Goal: Information Seeking & Learning: Check status

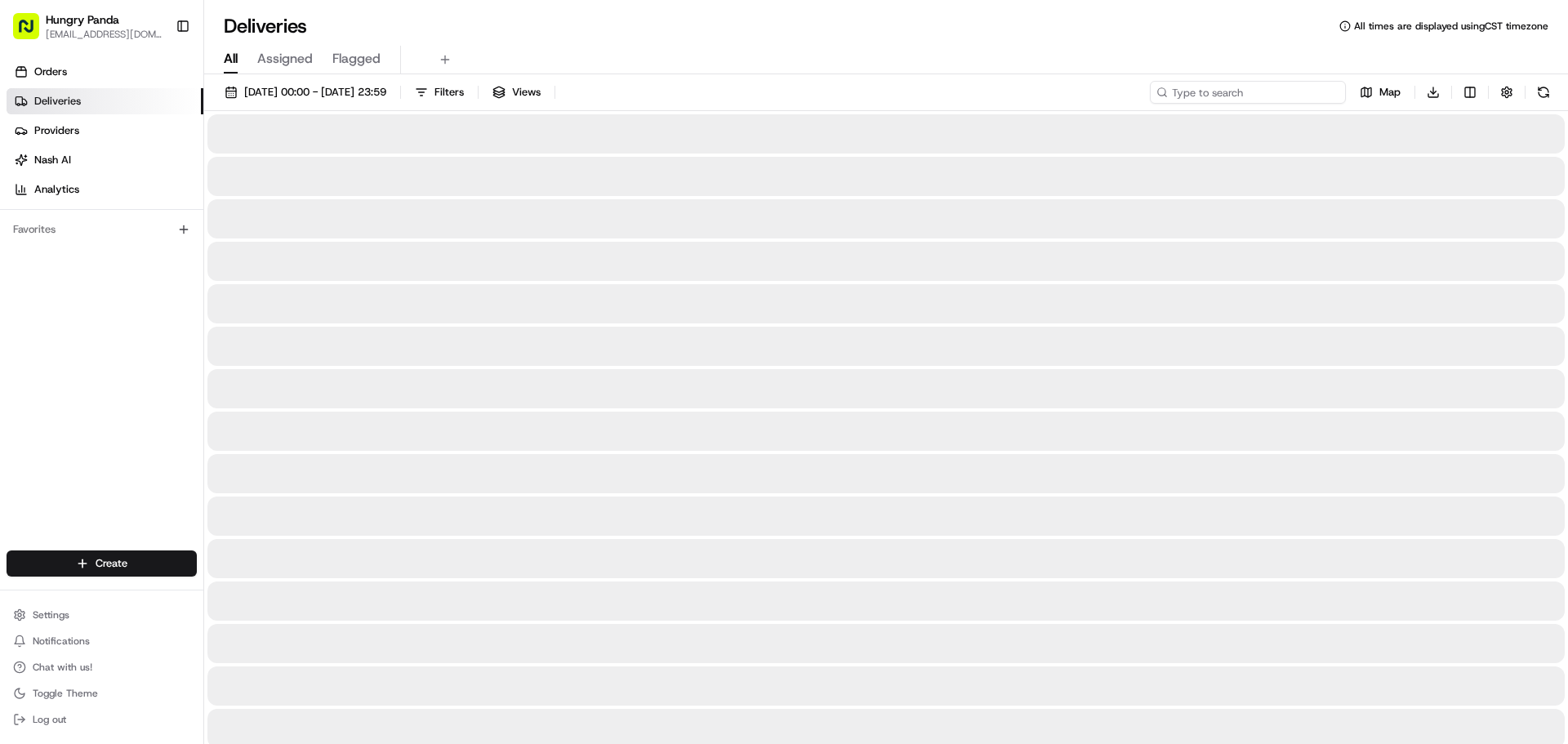
click at [1251, 95] on input at bounding box center [1248, 92] width 196 height 23
paste input "7106348985256716261924"
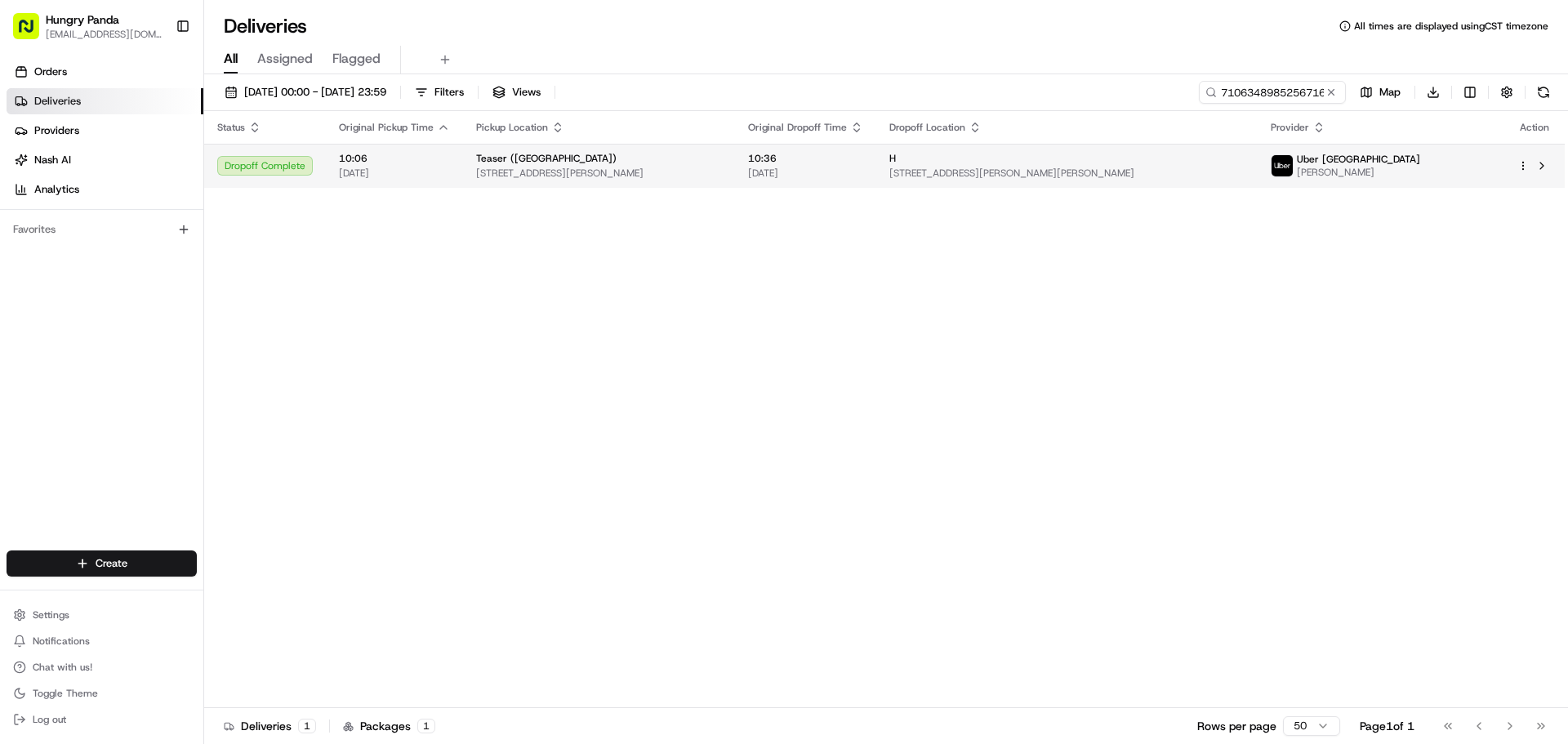
click at [672, 161] on div "Teaser ([GEOGRAPHIC_DATA])" at bounding box center [599, 158] width 246 height 13
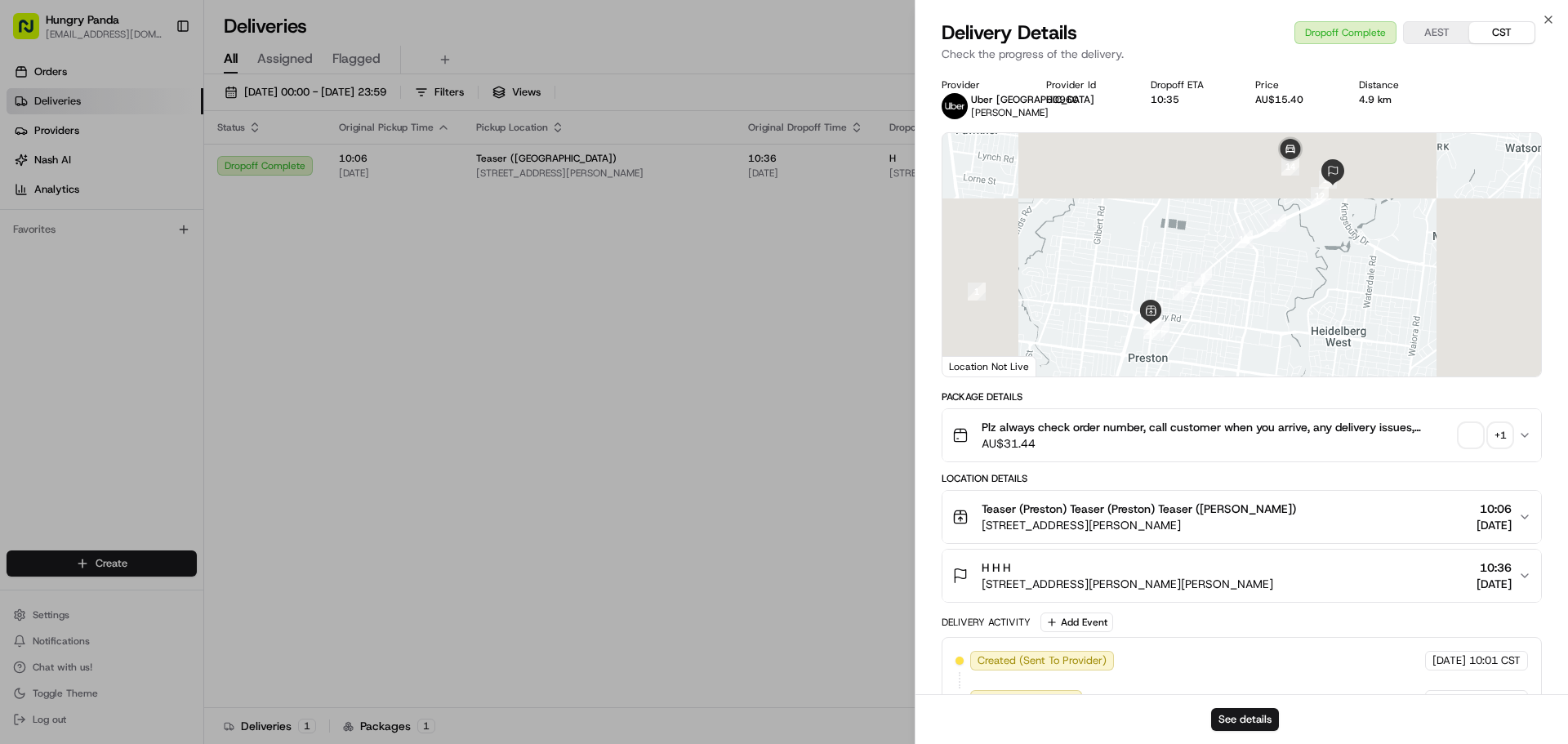
click at [1494, 447] on div "+ 1" at bounding box center [1500, 435] width 23 height 23
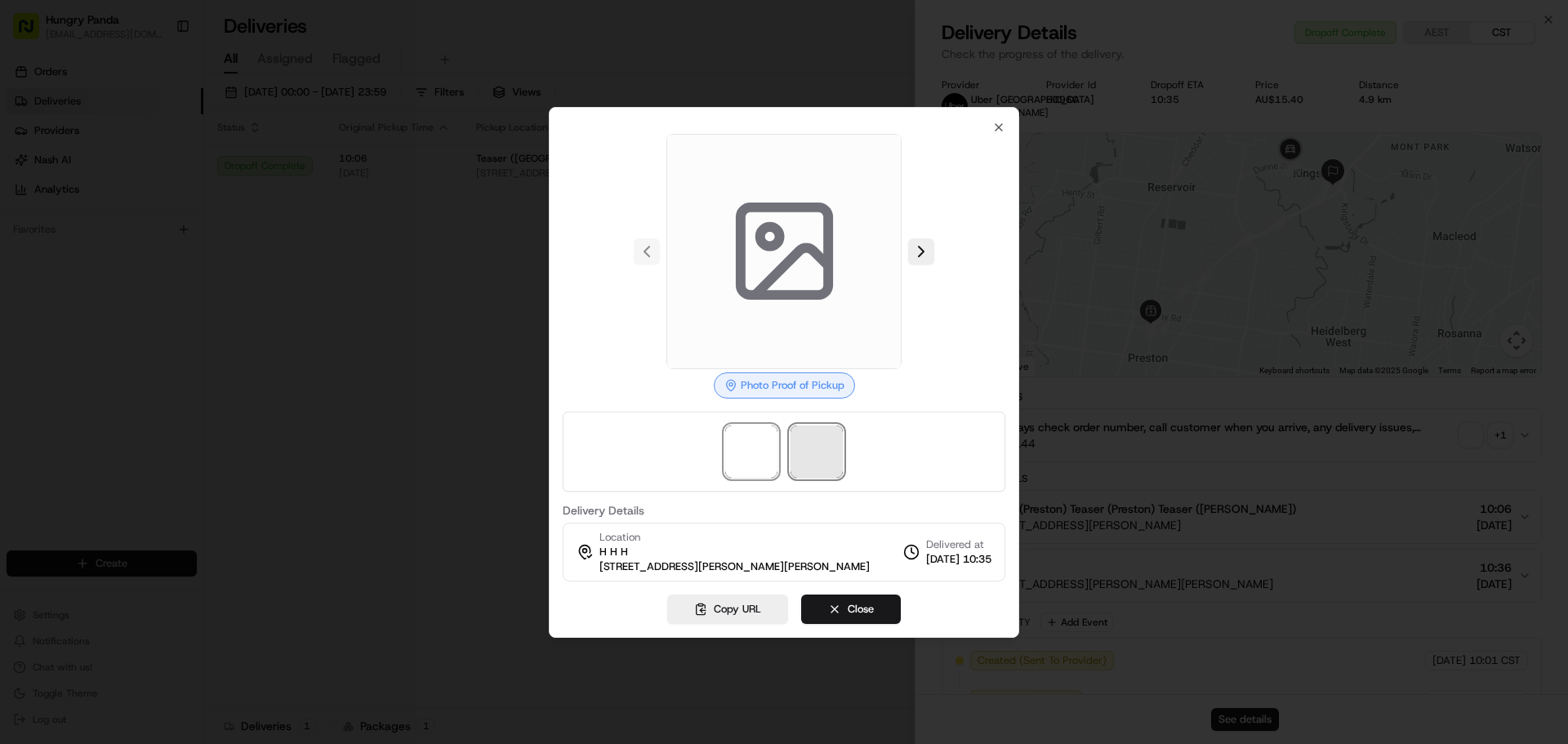
click at [811, 449] on span at bounding box center [816, 452] width 52 height 52
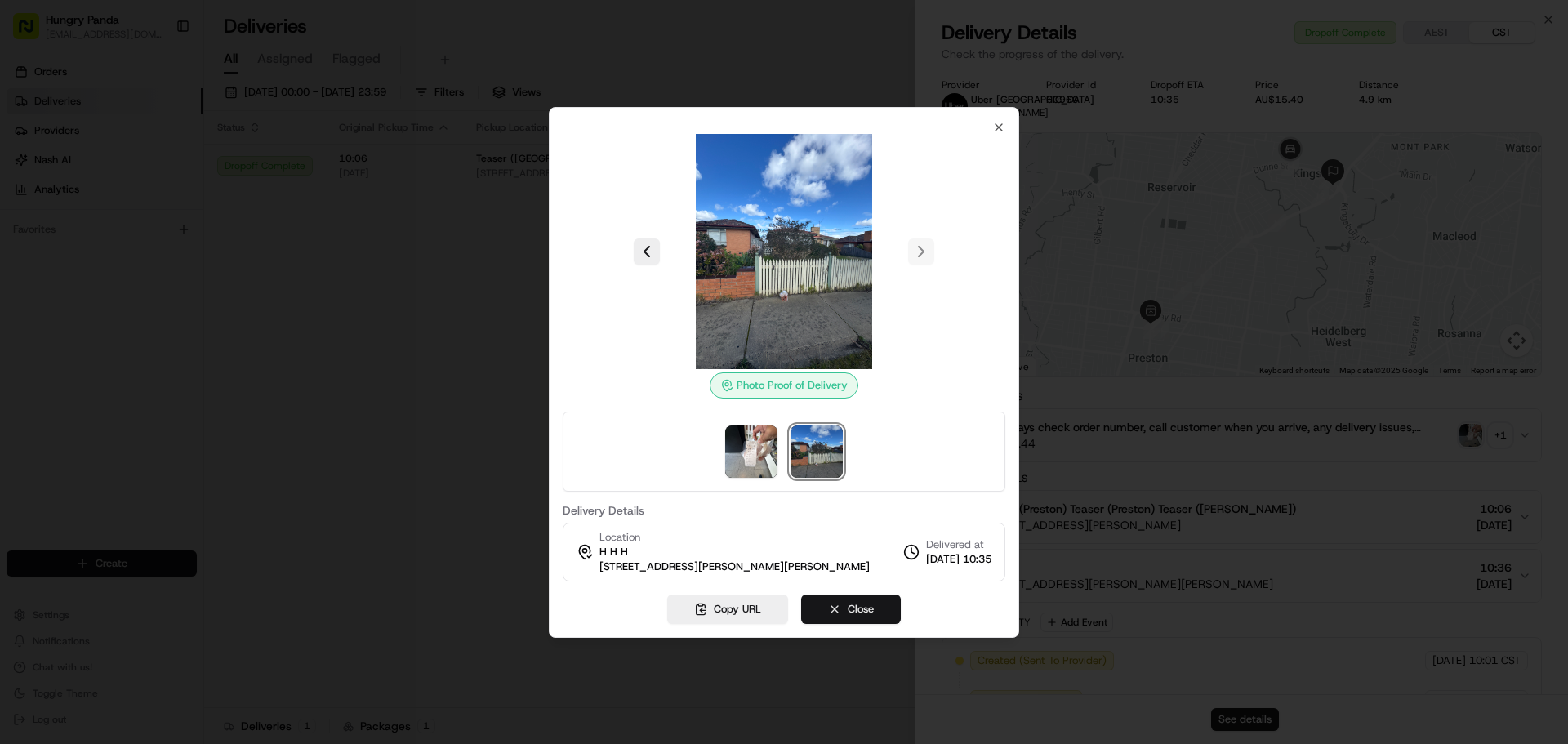
click at [836, 613] on button "Close" at bounding box center [851, 610] width 100 height 30
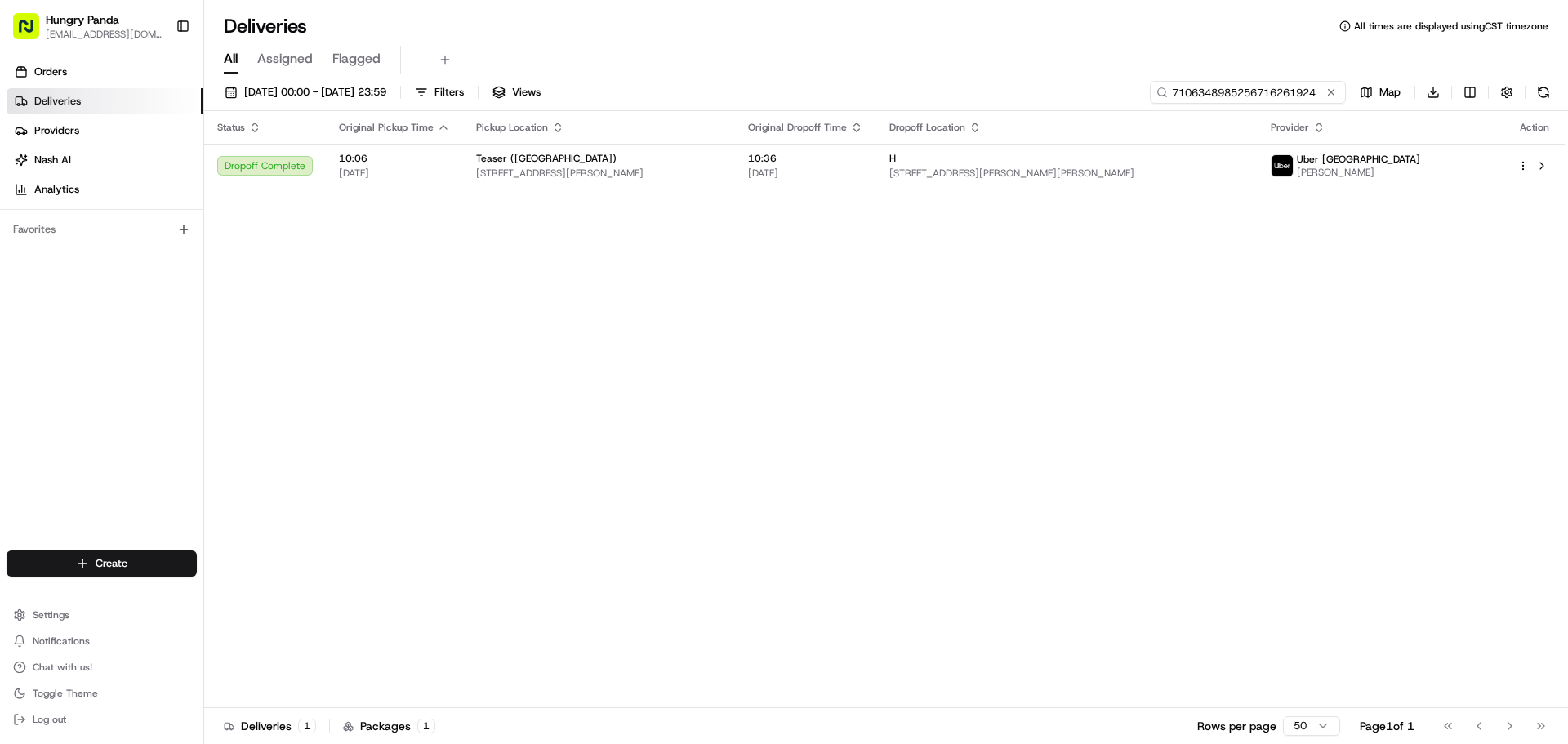
click at [1248, 91] on input "7106348985256716261924" at bounding box center [1248, 92] width 196 height 23
click at [1265, 91] on input "7106348985256716261924" at bounding box center [1248, 92] width 196 height 23
click at [1262, 91] on input "7106348985256716261924" at bounding box center [1248, 92] width 196 height 23
paste input "053335908545272865726"
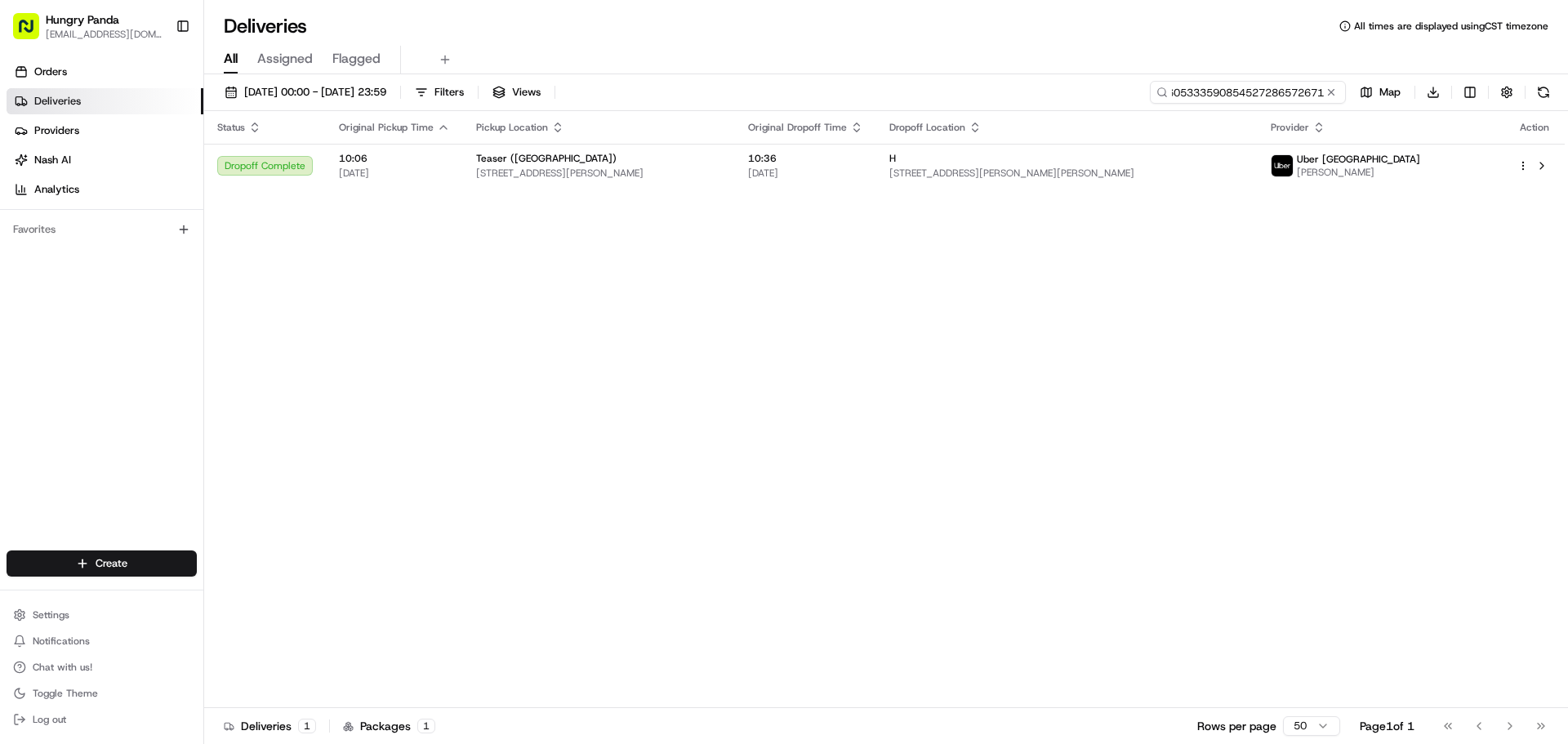
click at [1240, 84] on input "7106348985256053335908545272865726716261924" at bounding box center [1248, 92] width 196 height 23
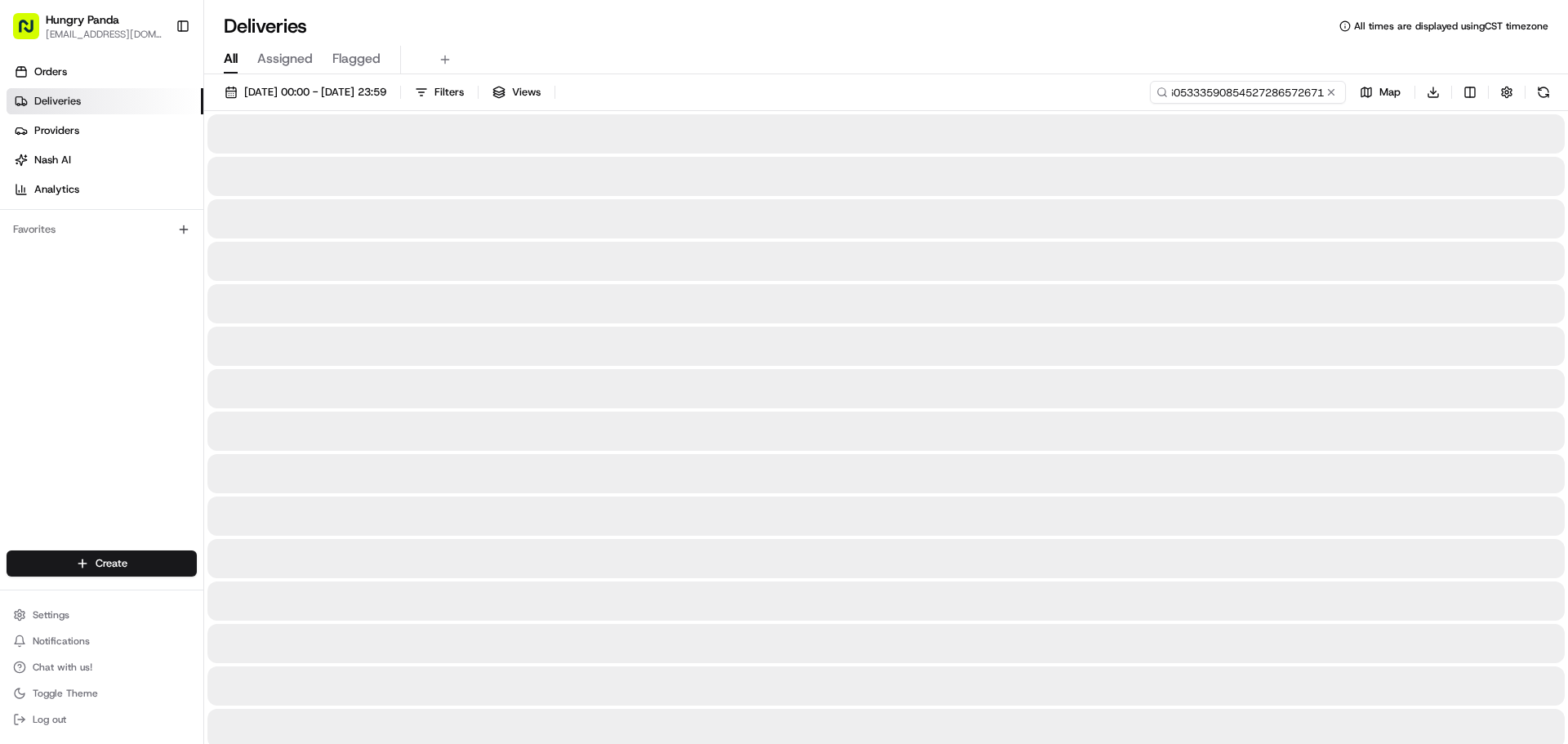
click at [1240, 84] on input "7106348985256053335908545272865726716261924" at bounding box center [1248, 92] width 196 height 23
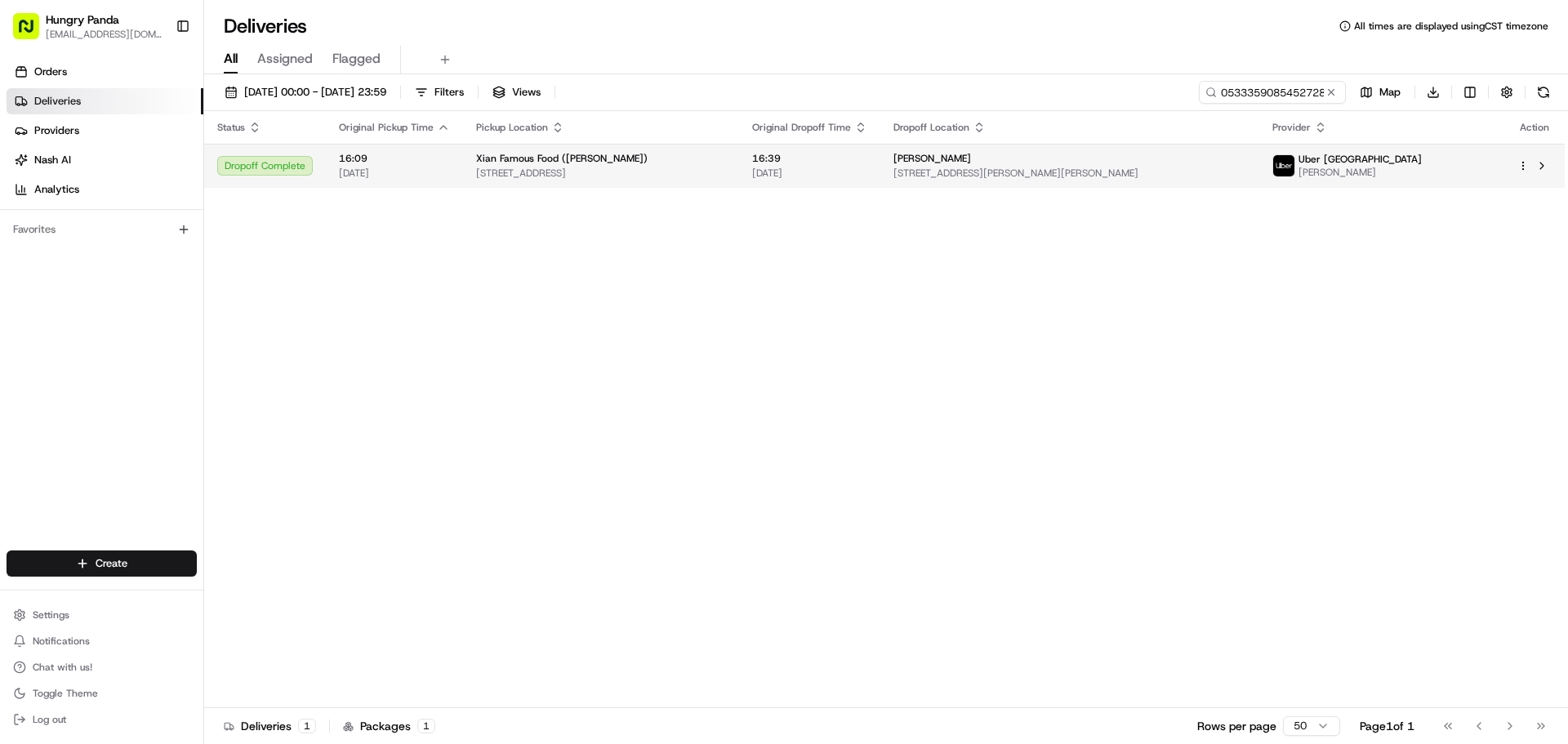
click at [867, 174] on span "[DATE]" at bounding box center [809, 173] width 115 height 13
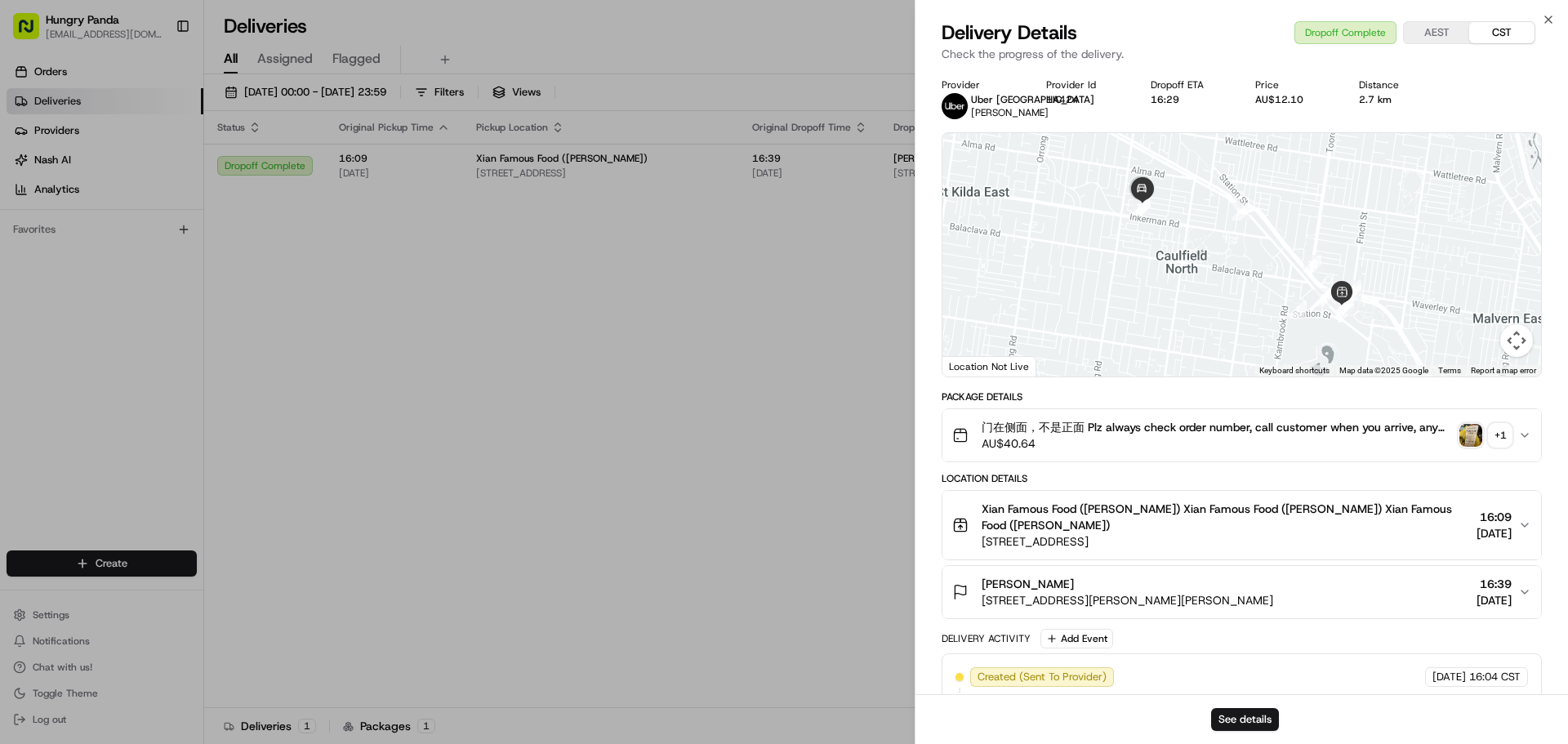
click at [1512, 440] on div "门在侧面，不是正面 Plz always check order number, call customer when you arrive, any del…" at bounding box center [1235, 435] width 566 height 32
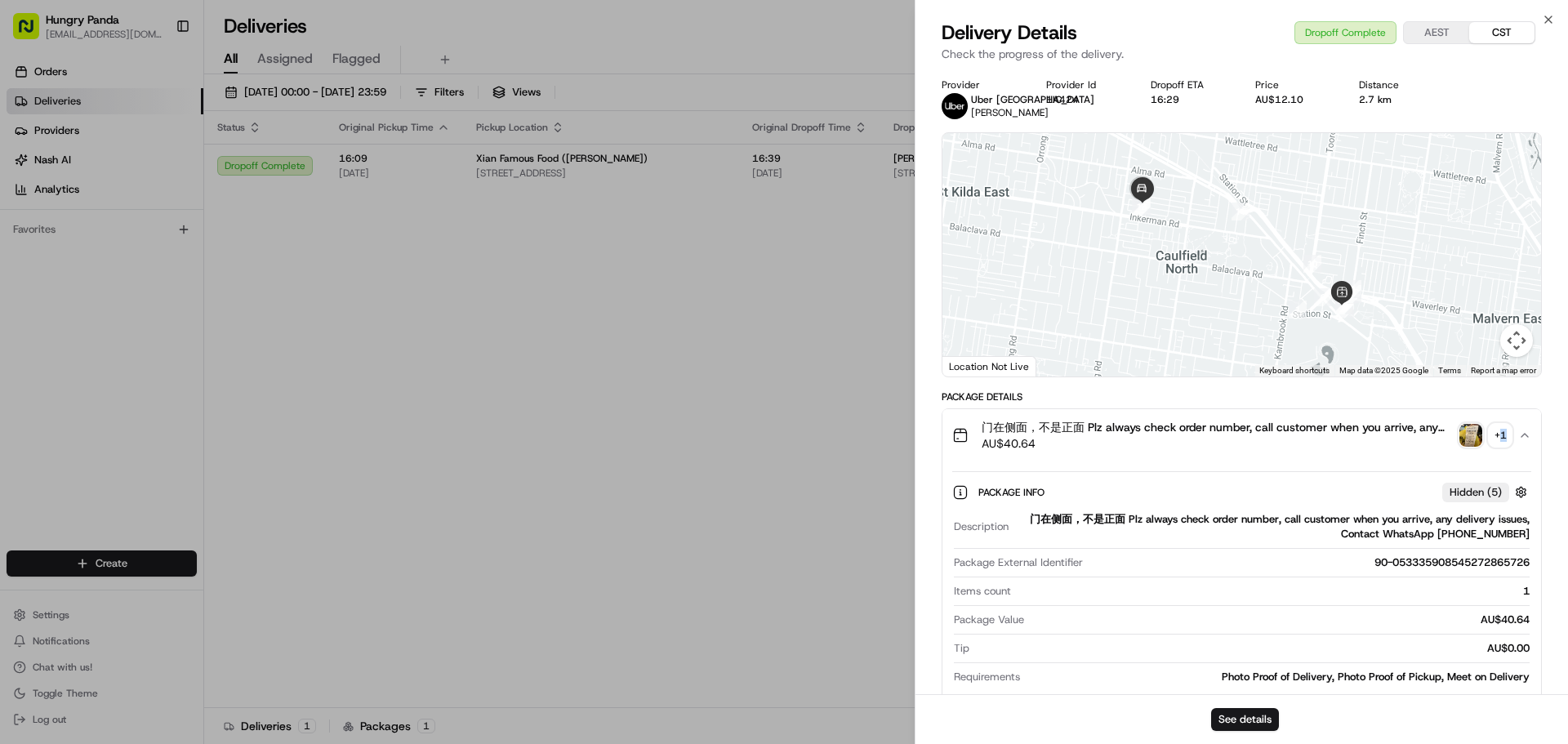
click at [1503, 434] on div "+ 1" at bounding box center [1500, 435] width 23 height 23
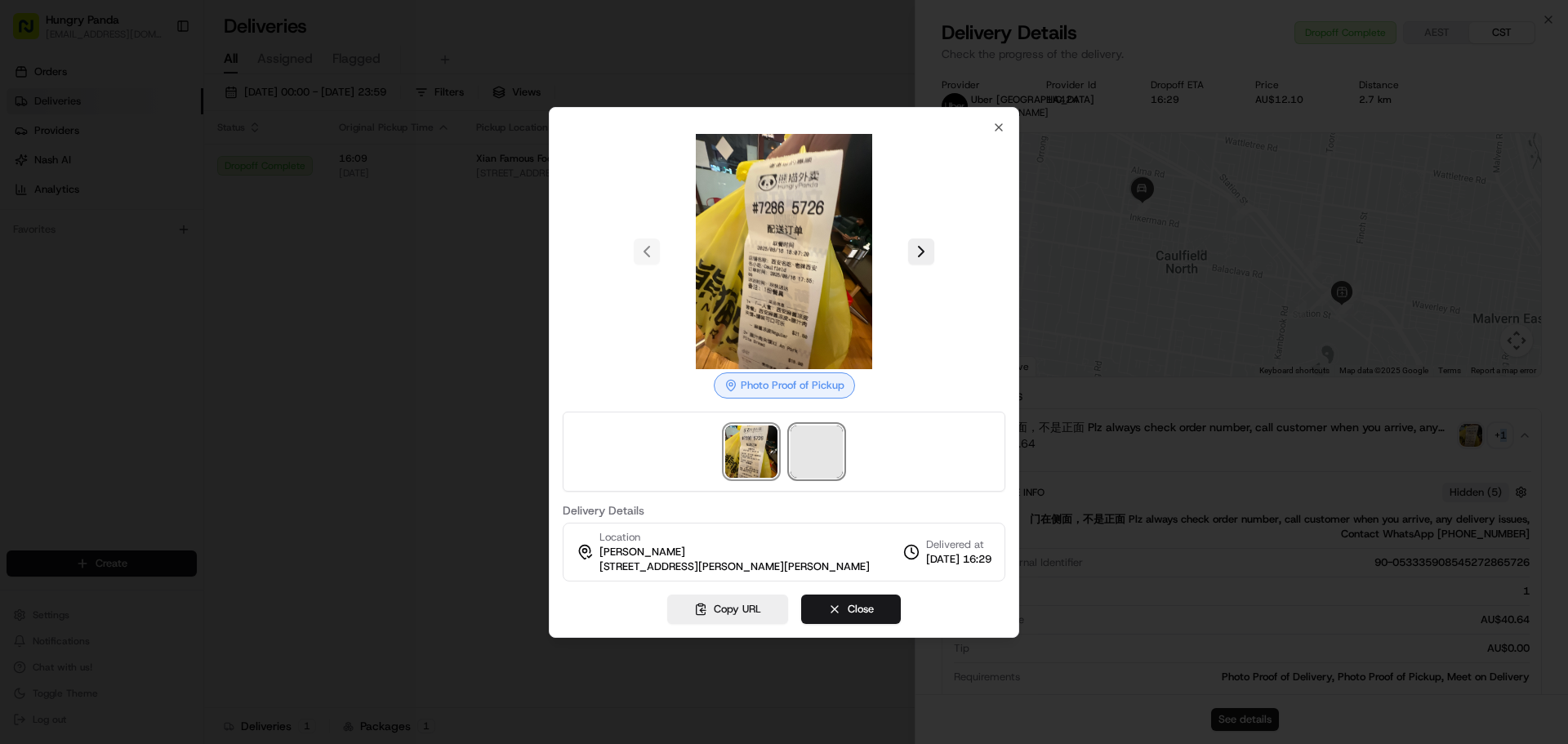
click at [794, 456] on span at bounding box center [816, 452] width 52 height 52
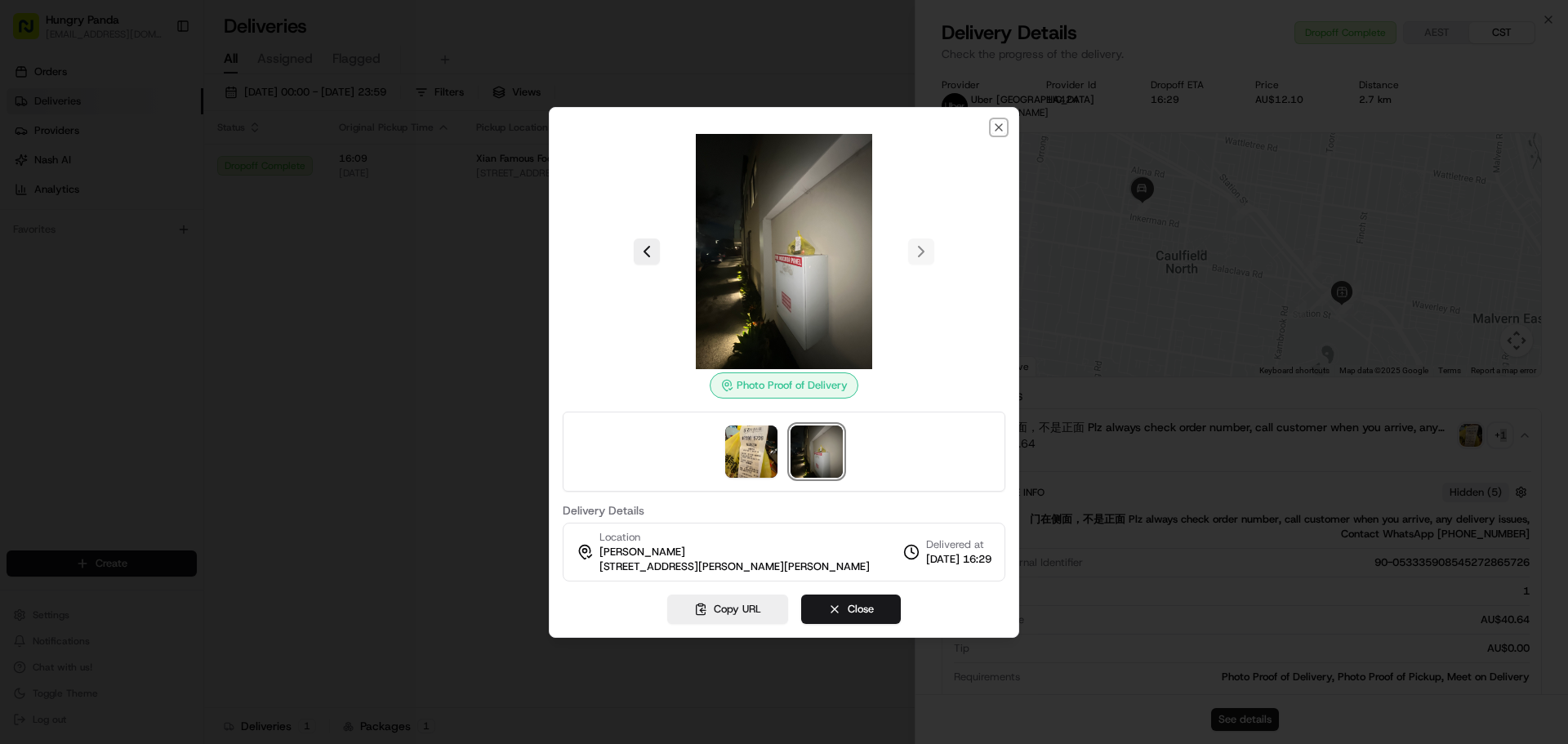
drag, startPoint x: 999, startPoint y: 128, endPoint x: 919, endPoint y: 153, distance: 83.8
click at [999, 128] on icon "button" at bounding box center [998, 127] width 6 height 6
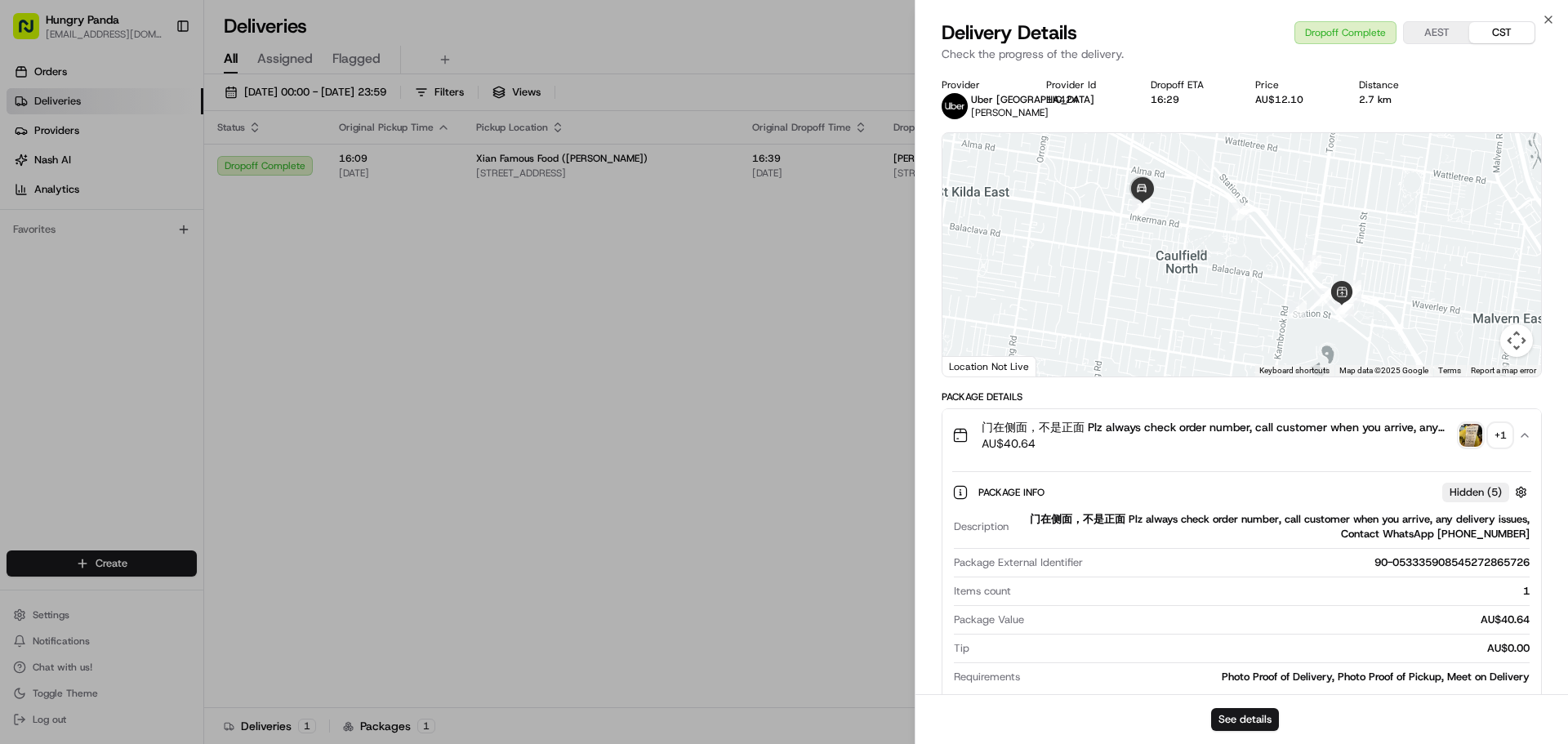
click at [585, 292] on div at bounding box center [784, 372] width 1568 height 744
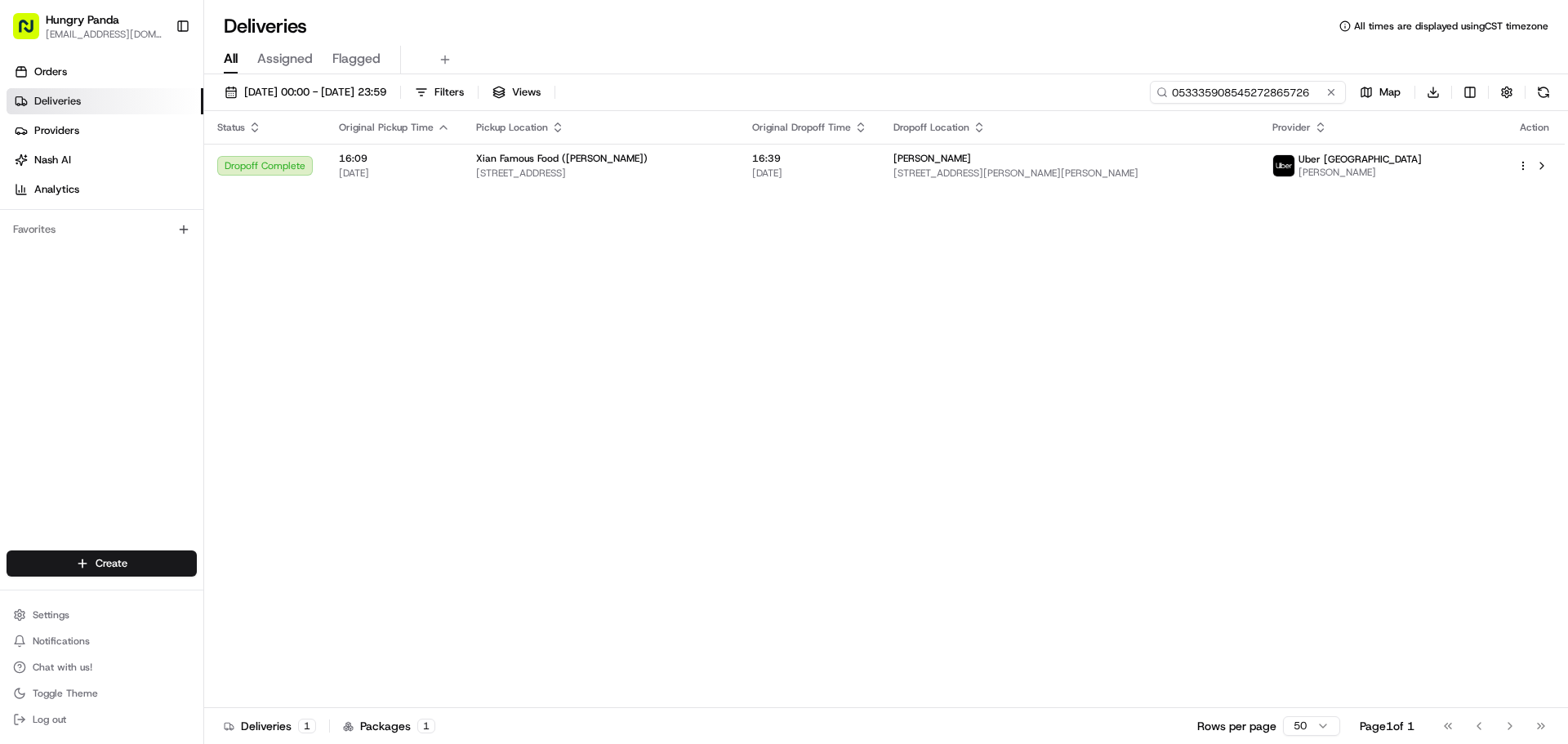
click at [1282, 93] on input "053335908545272865726" at bounding box center [1248, 92] width 196 height 23
paste input "953936964555370643912"
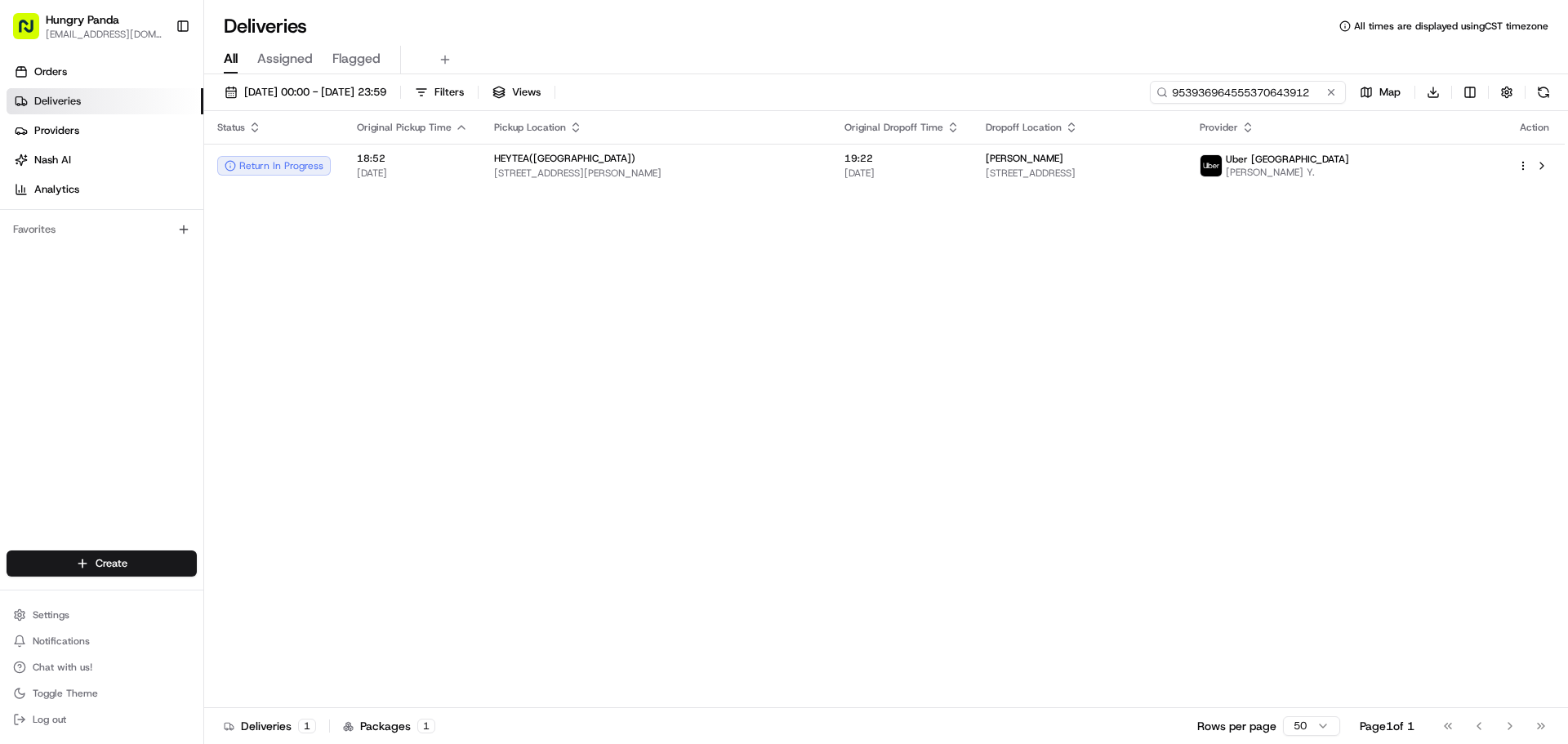
click at [1242, 92] on input "953936964555370643912" at bounding box center [1248, 92] width 196 height 23
click at [627, 285] on div "Status Original Pickup Time Pickup Location Original Dropoff Time Dropoff Locat…" at bounding box center [884, 409] width 1361 height 597
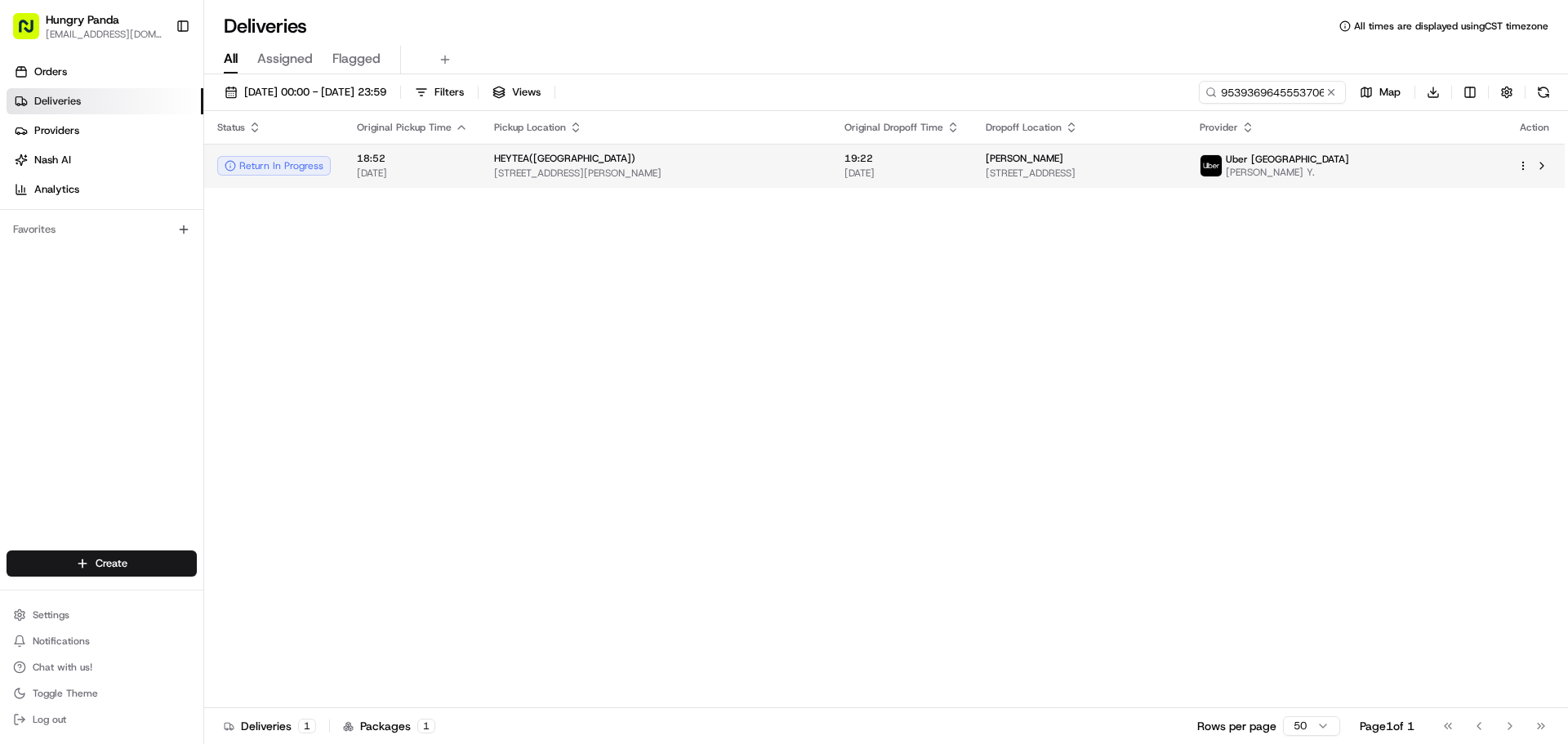
click at [618, 185] on td "HEYTEA([GEOGRAPHIC_DATA]) [STREET_ADDRESS][PERSON_NAME]" at bounding box center [656, 166] width 351 height 44
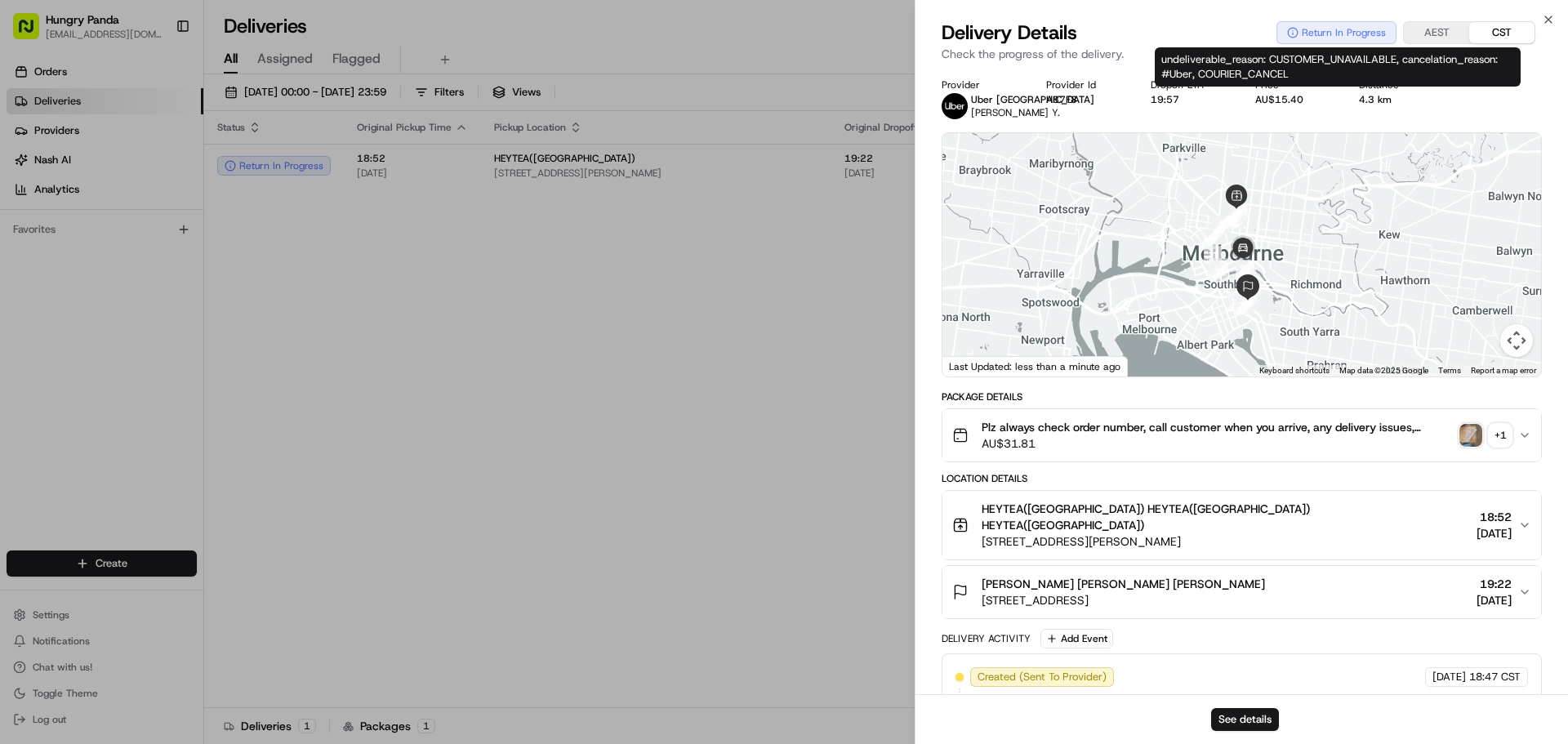
click at [1270, 56] on div "undeliverable_reason: CUSTOMER_UNAVAILABLE, cancelation_reason: #Uber, COURIER_…" at bounding box center [1337, 67] width 365 height 39
click at [1281, 59] on div "undeliverable_reason: CUSTOMER_UNAVAILABLE, cancelation_reason: #Uber, COURIER_…" at bounding box center [1337, 67] width 365 height 39
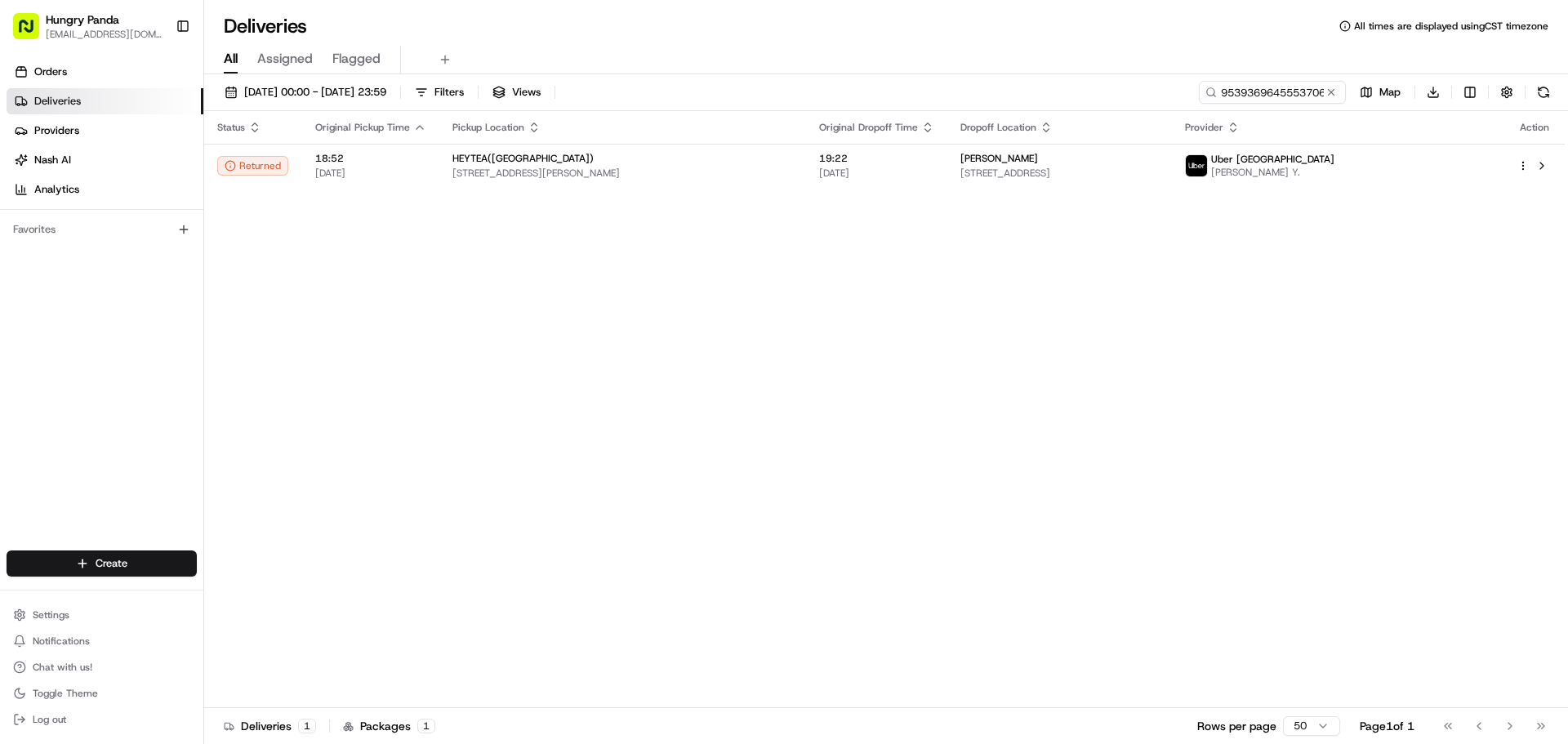
click at [1264, 80] on div "[DATE] 00:00 - [DATE] 23:59 Filters Views 953936964555370643912 Map Download St…" at bounding box center [886, 410] width 1364 height 673
click at [1243, 89] on input "953936964555370643912" at bounding box center [1248, 92] width 196 height 23
paste input "330155585577036162"
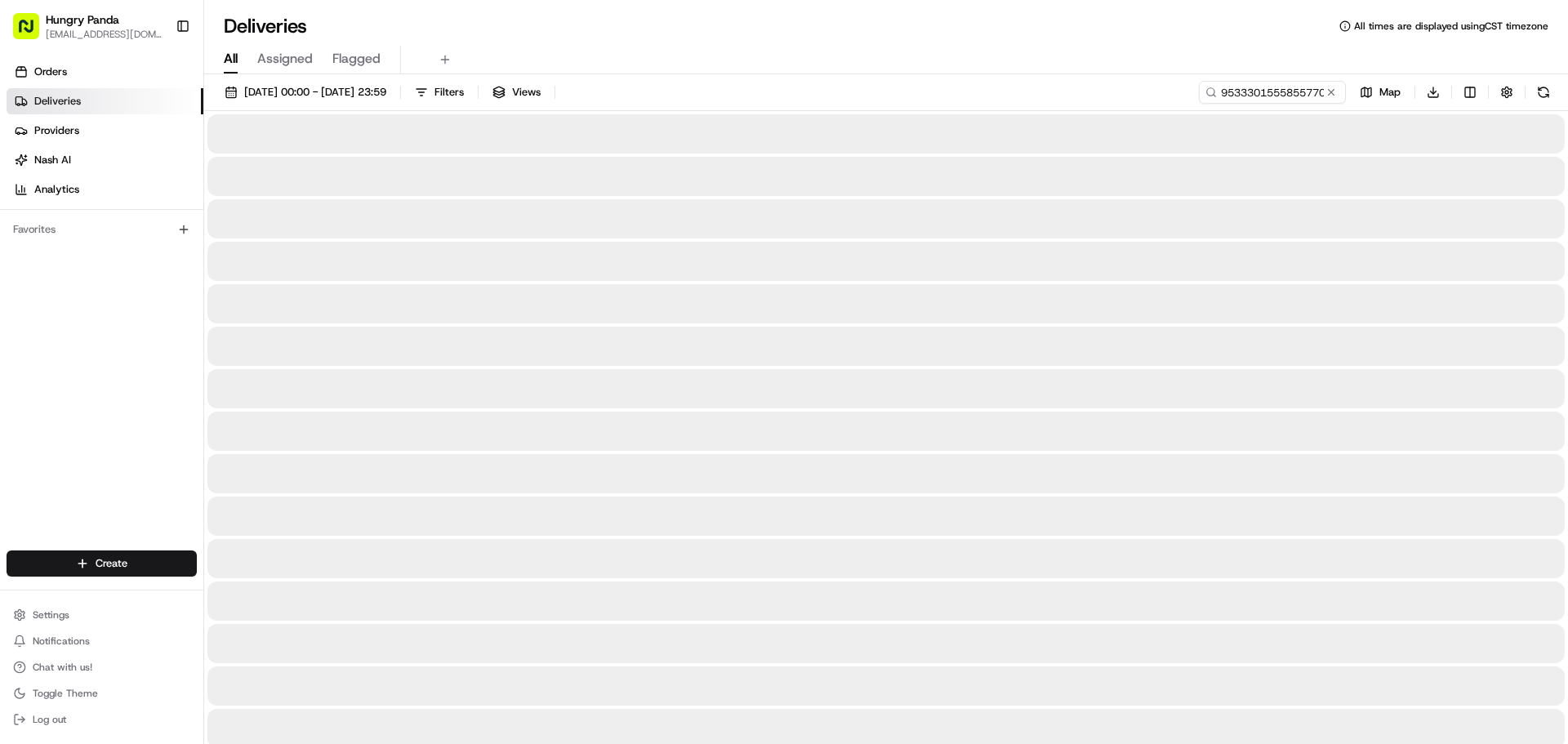
click at [711, 272] on div at bounding box center [885, 261] width 1357 height 39
click at [748, 190] on div at bounding box center [885, 176] width 1357 height 39
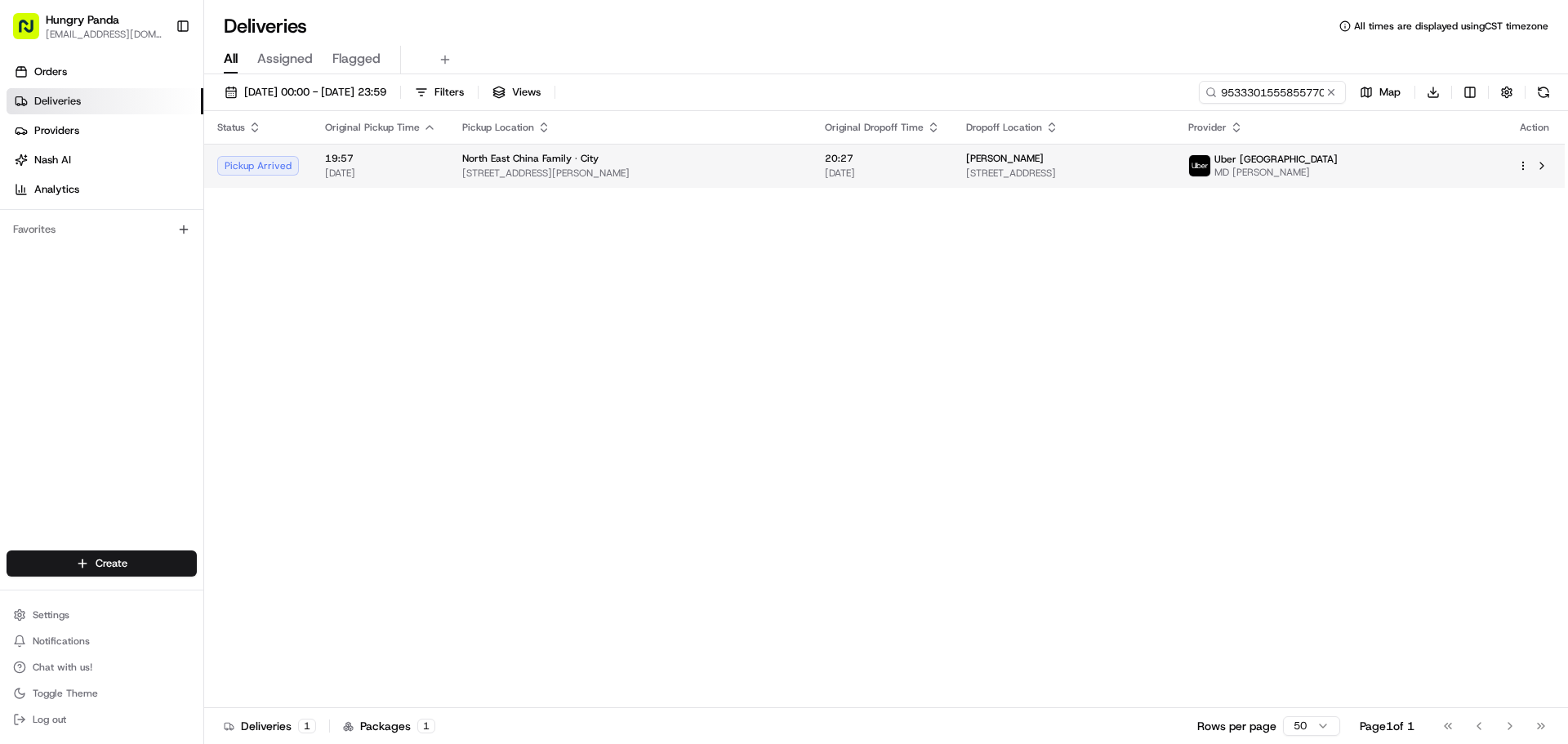
click at [567, 167] on span "[STREET_ADDRESS][PERSON_NAME]" at bounding box center [631, 173] width 337 height 13
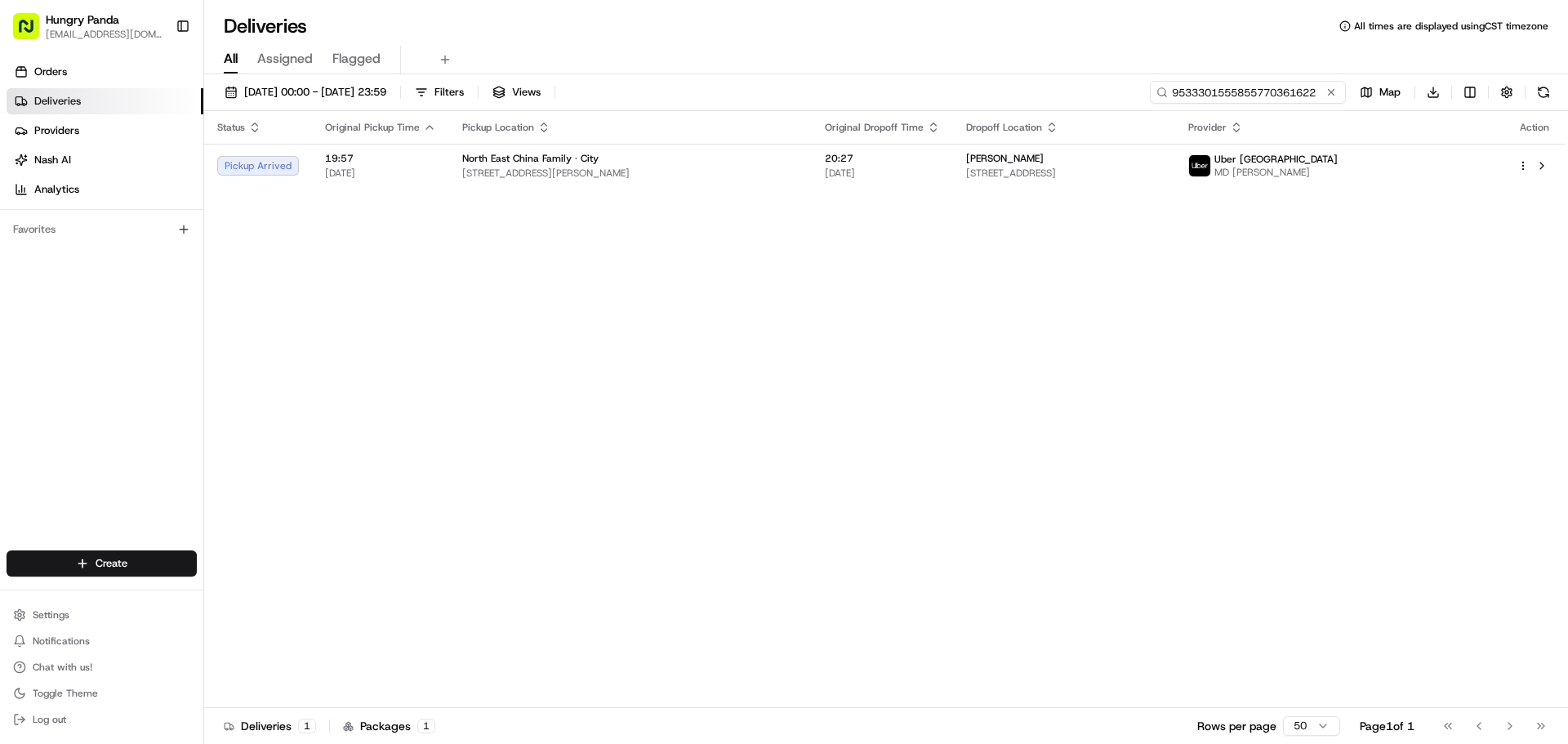
click at [1245, 96] on input "9533301555855770361622" at bounding box center [1248, 92] width 196 height 23
paste input "134939422545172512269"
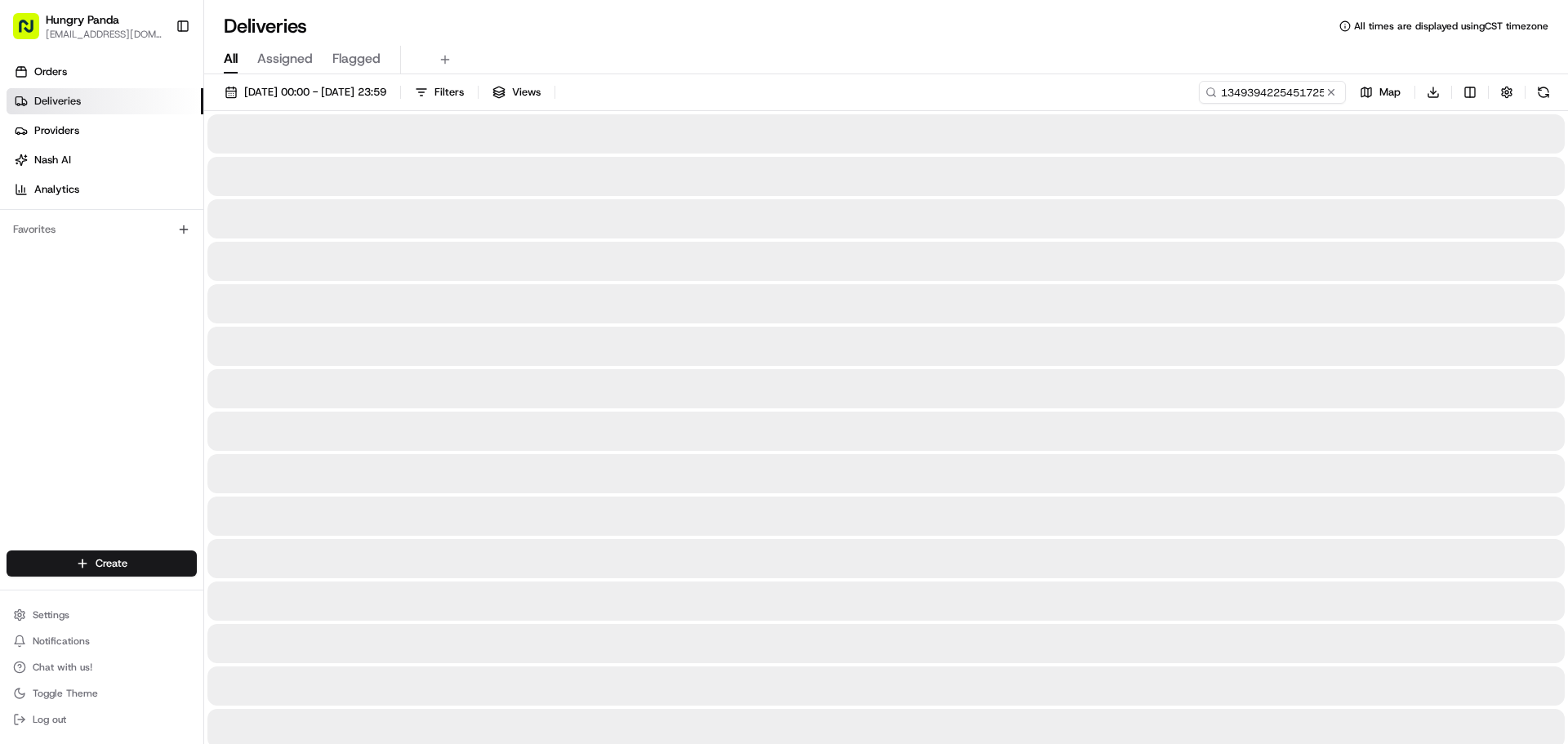
click at [961, 38] on div "Deliveries All times are displayed using CST timezone" at bounding box center [886, 26] width 1364 height 26
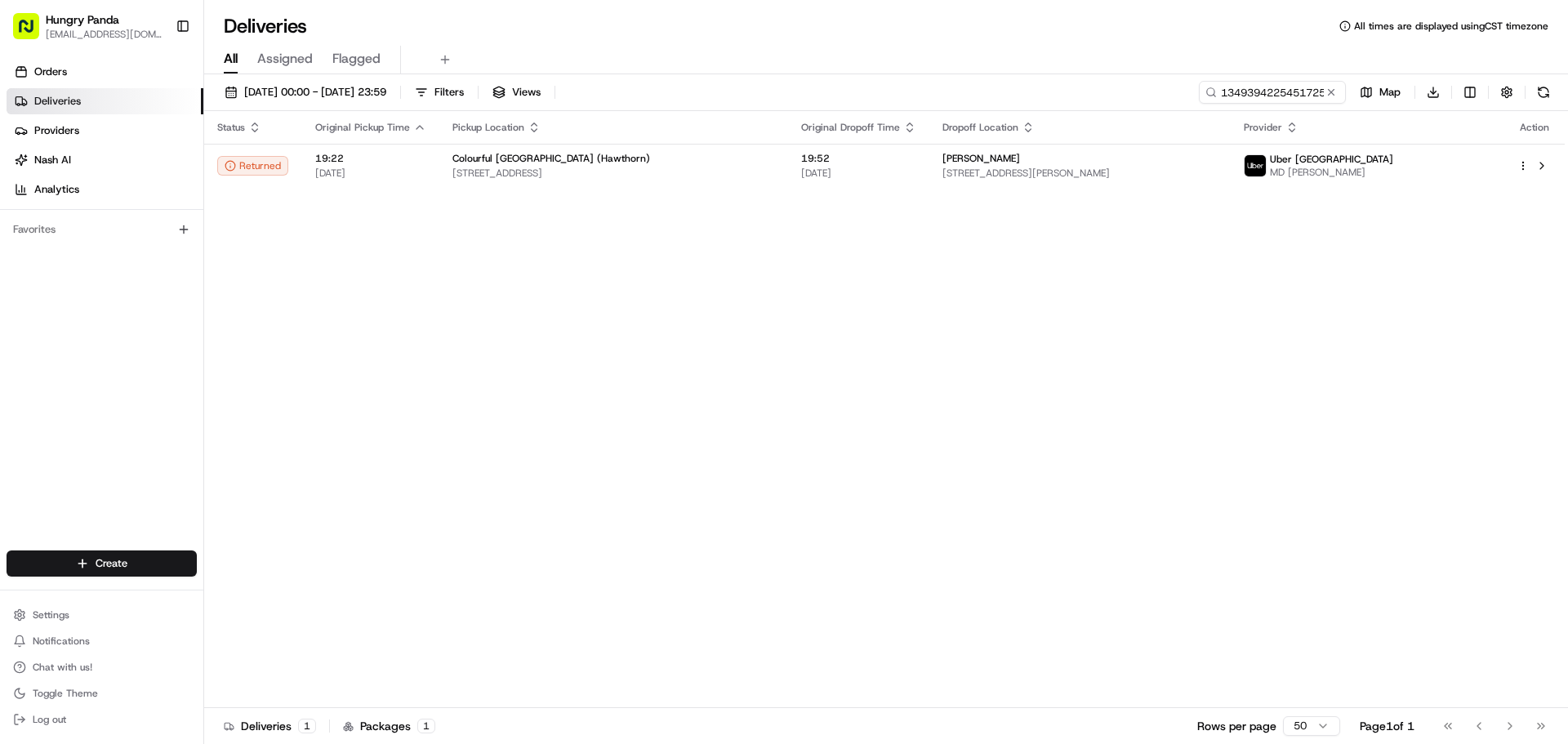
click at [713, 205] on div "Status Original Pickup Time Pickup Location Original Dropoff Time Dropoff Locat…" at bounding box center [884, 409] width 1361 height 597
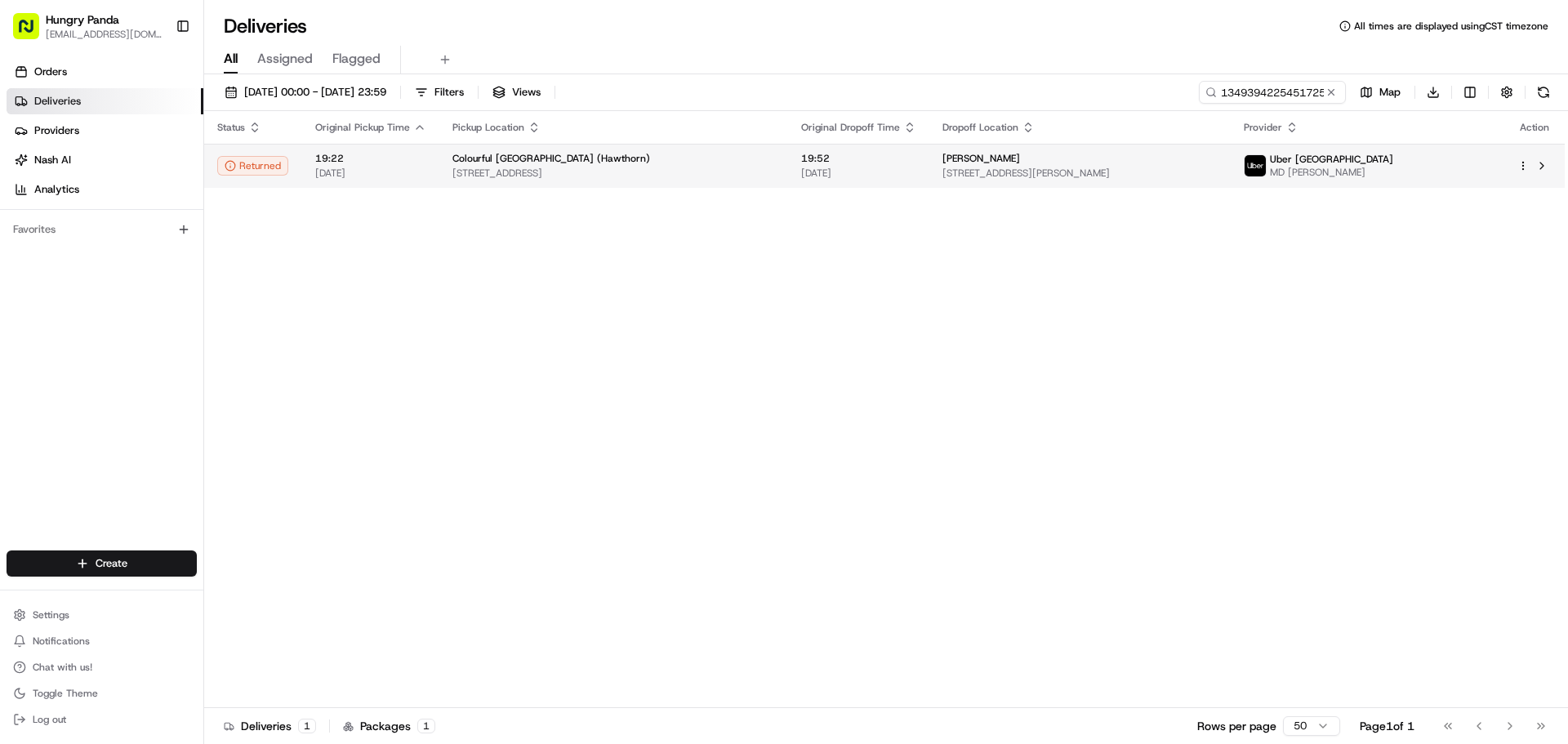
click at [738, 172] on span "[STREET_ADDRESS]" at bounding box center [613, 173] width 323 height 13
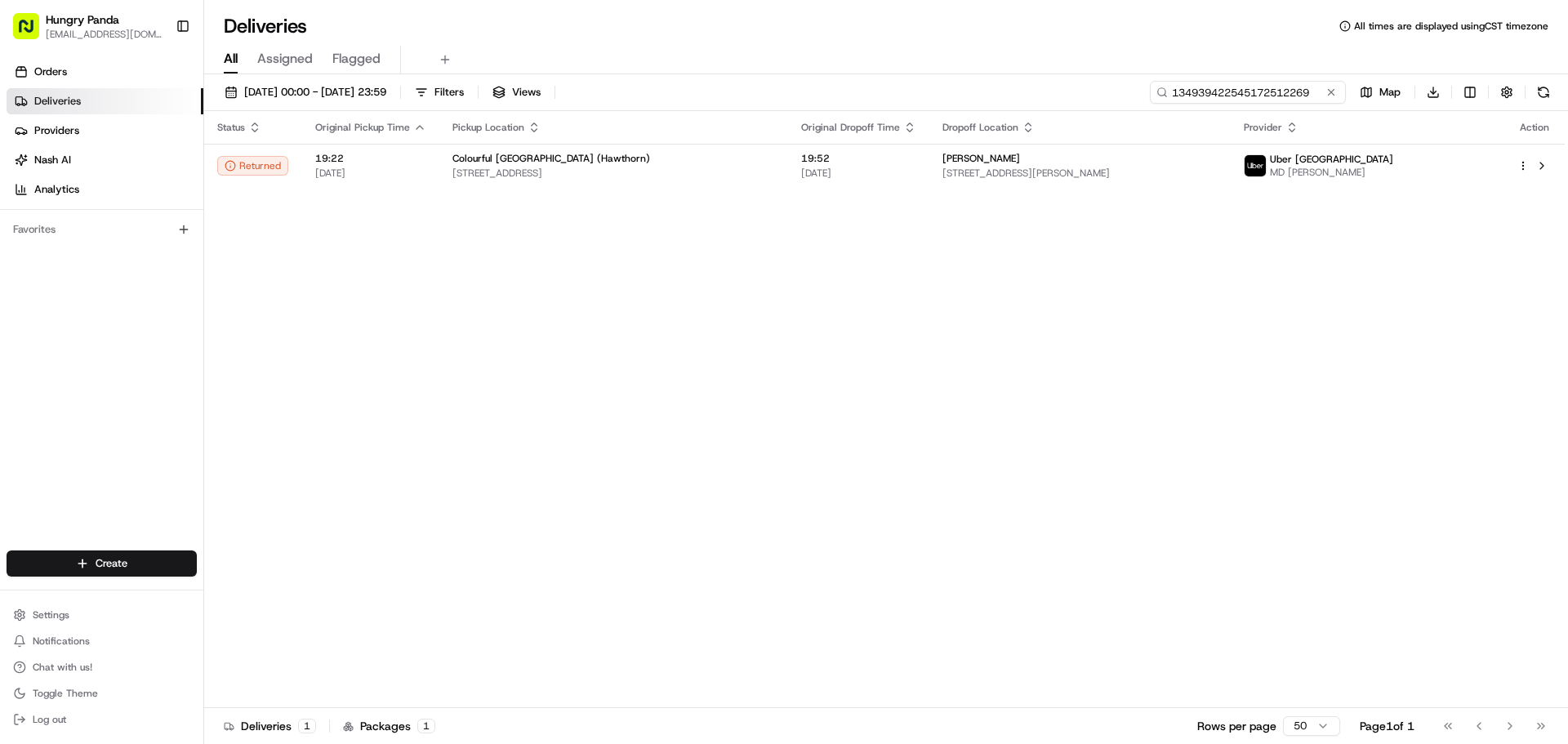
click at [1277, 93] on input "134939422545172512269" at bounding box center [1248, 92] width 196 height 23
paste input "9533301555855770361622"
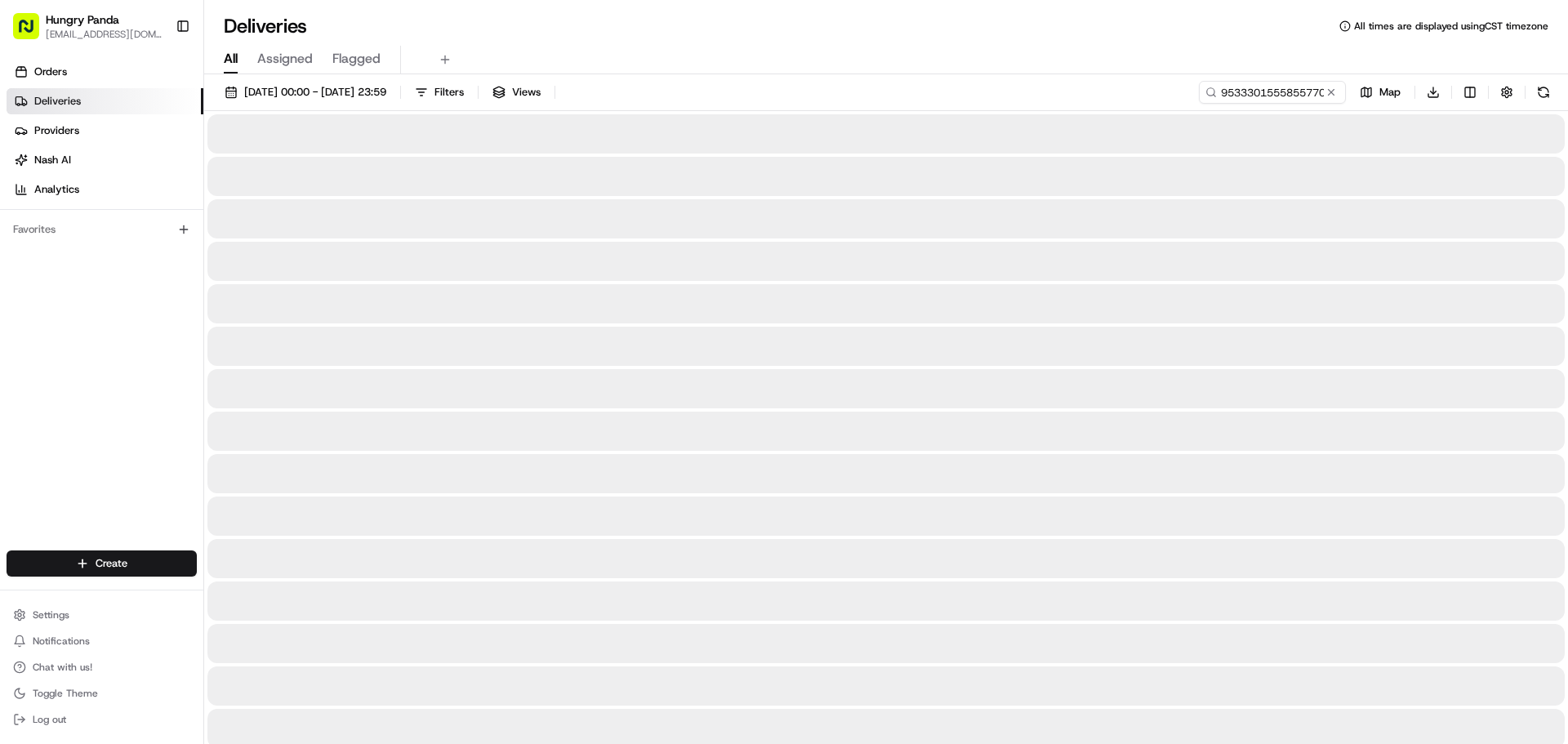
click at [942, 290] on div at bounding box center [885, 304] width 1357 height 39
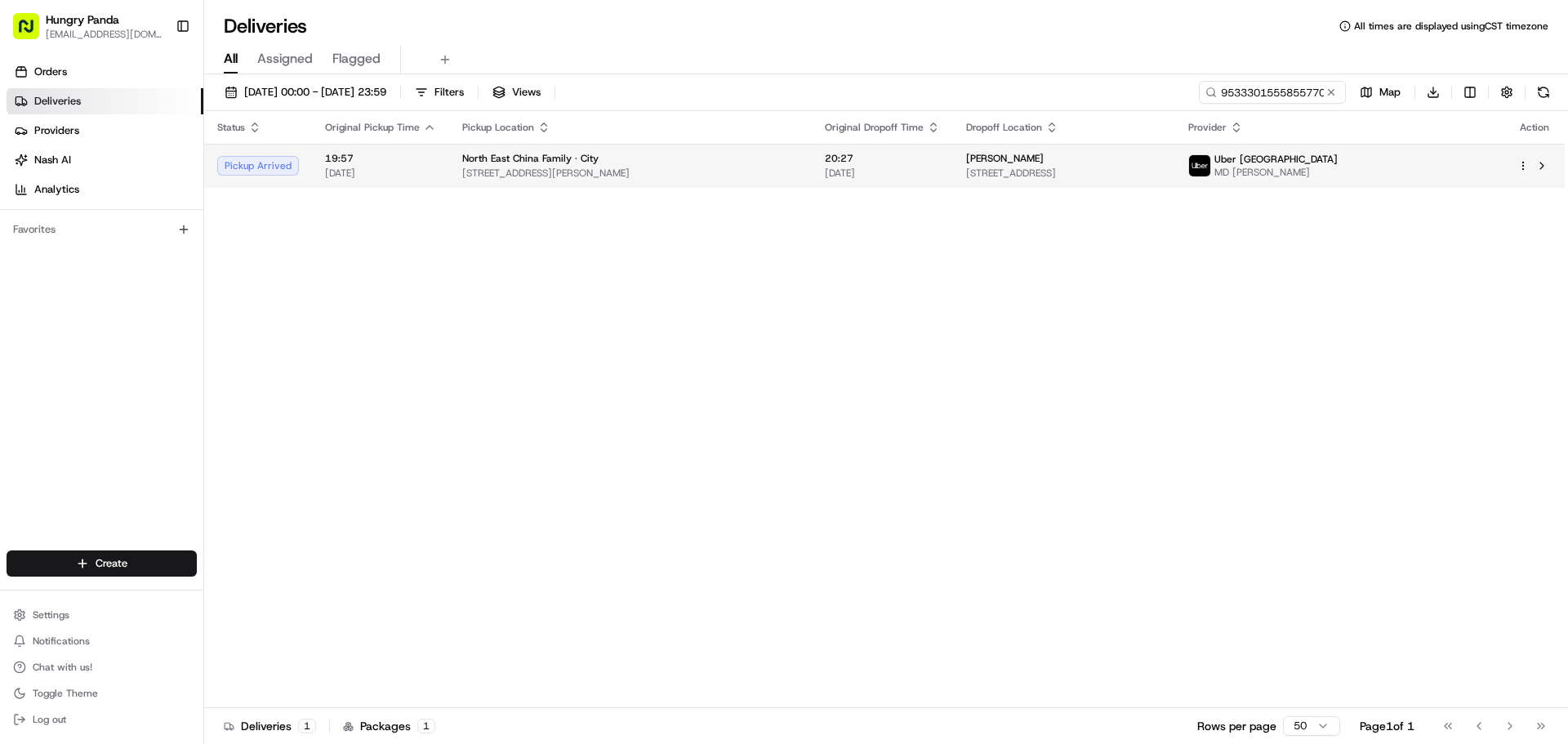
click at [738, 170] on span "[STREET_ADDRESS][PERSON_NAME]" at bounding box center [631, 173] width 337 height 13
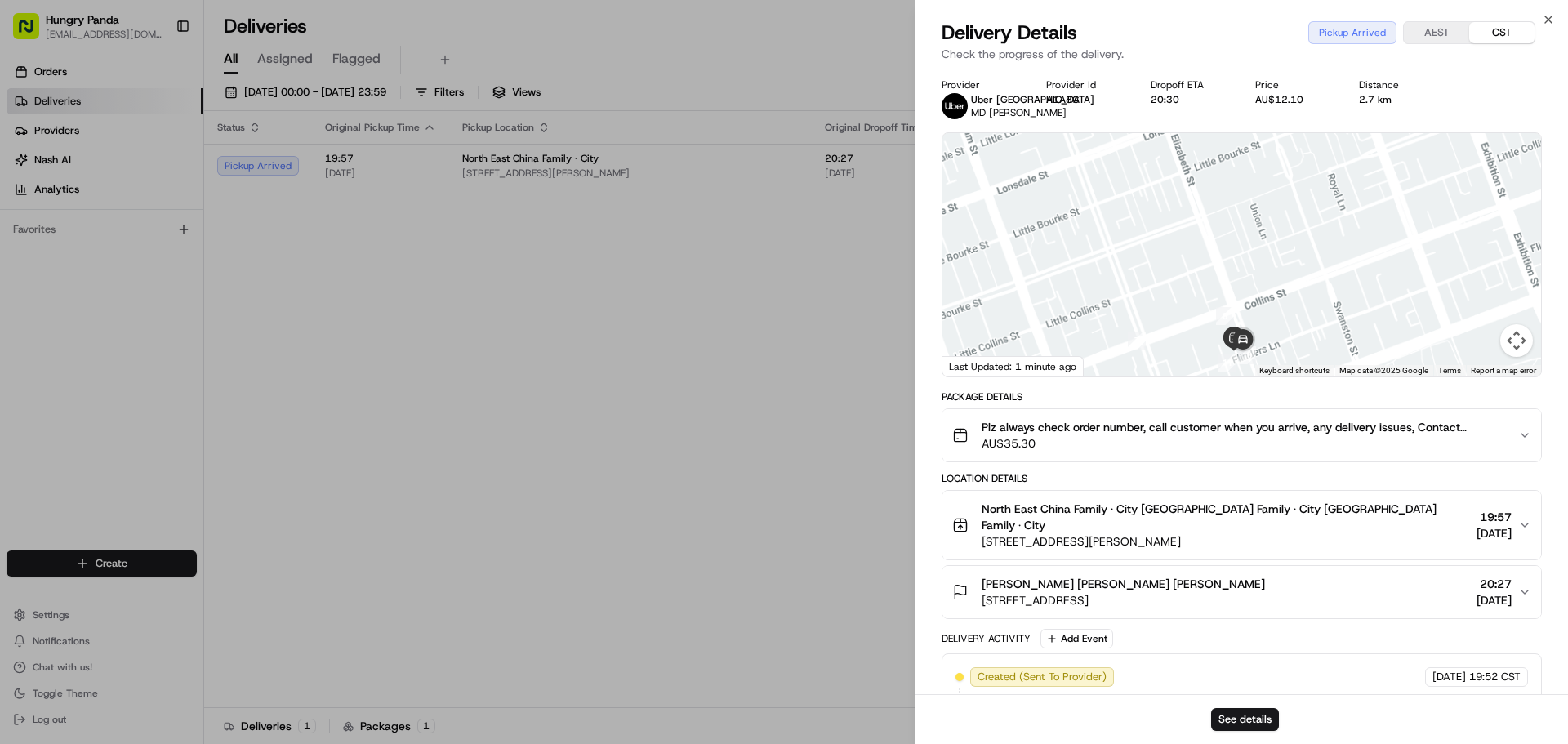
drag, startPoint x: 1315, startPoint y: 308, endPoint x: 1266, endPoint y: 223, distance: 98.1
click at [1266, 223] on div at bounding box center [1241, 254] width 599 height 243
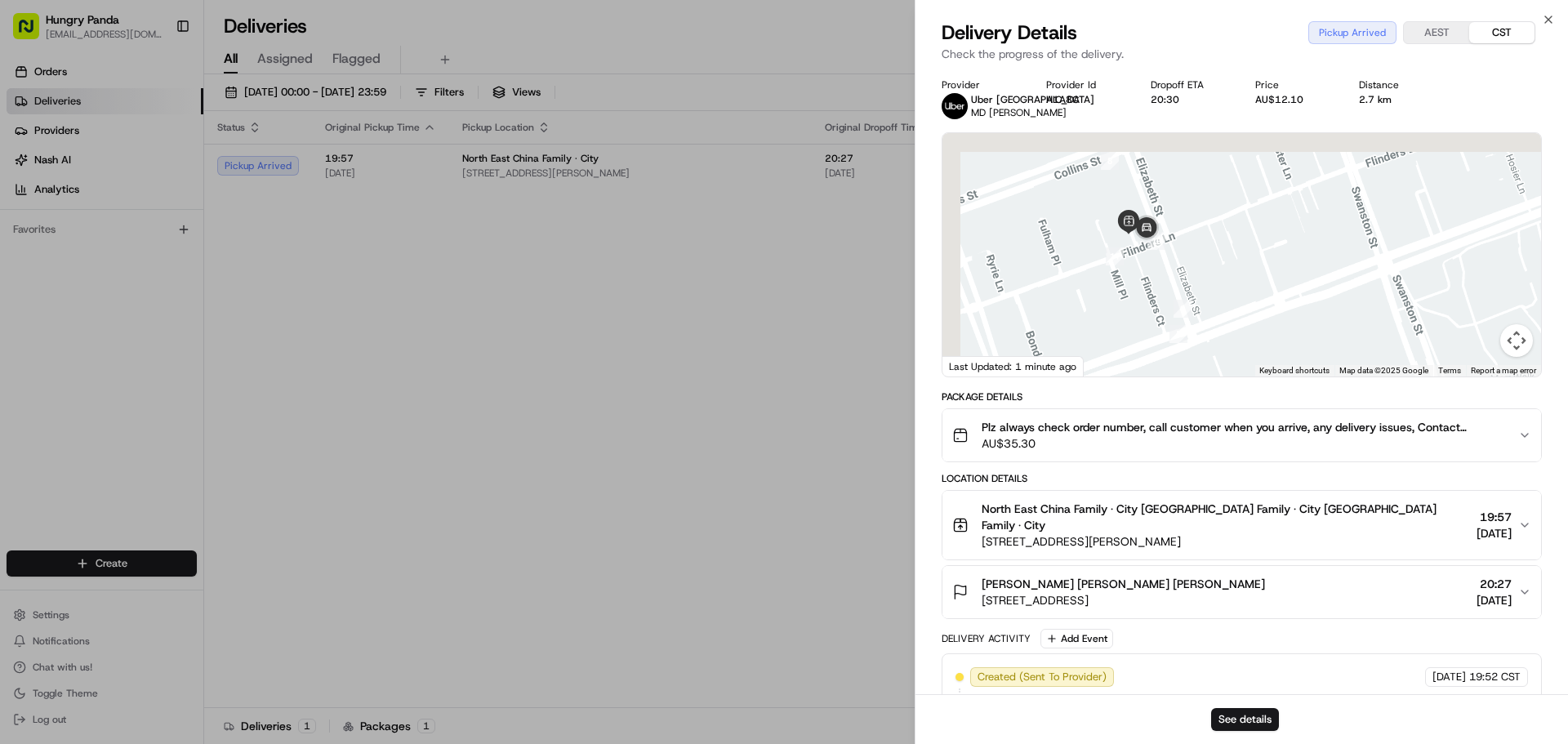
drag, startPoint x: 1149, startPoint y: 207, endPoint x: 1241, endPoint y: 289, distance: 123.2
click at [1241, 289] on div at bounding box center [1241, 254] width 599 height 243
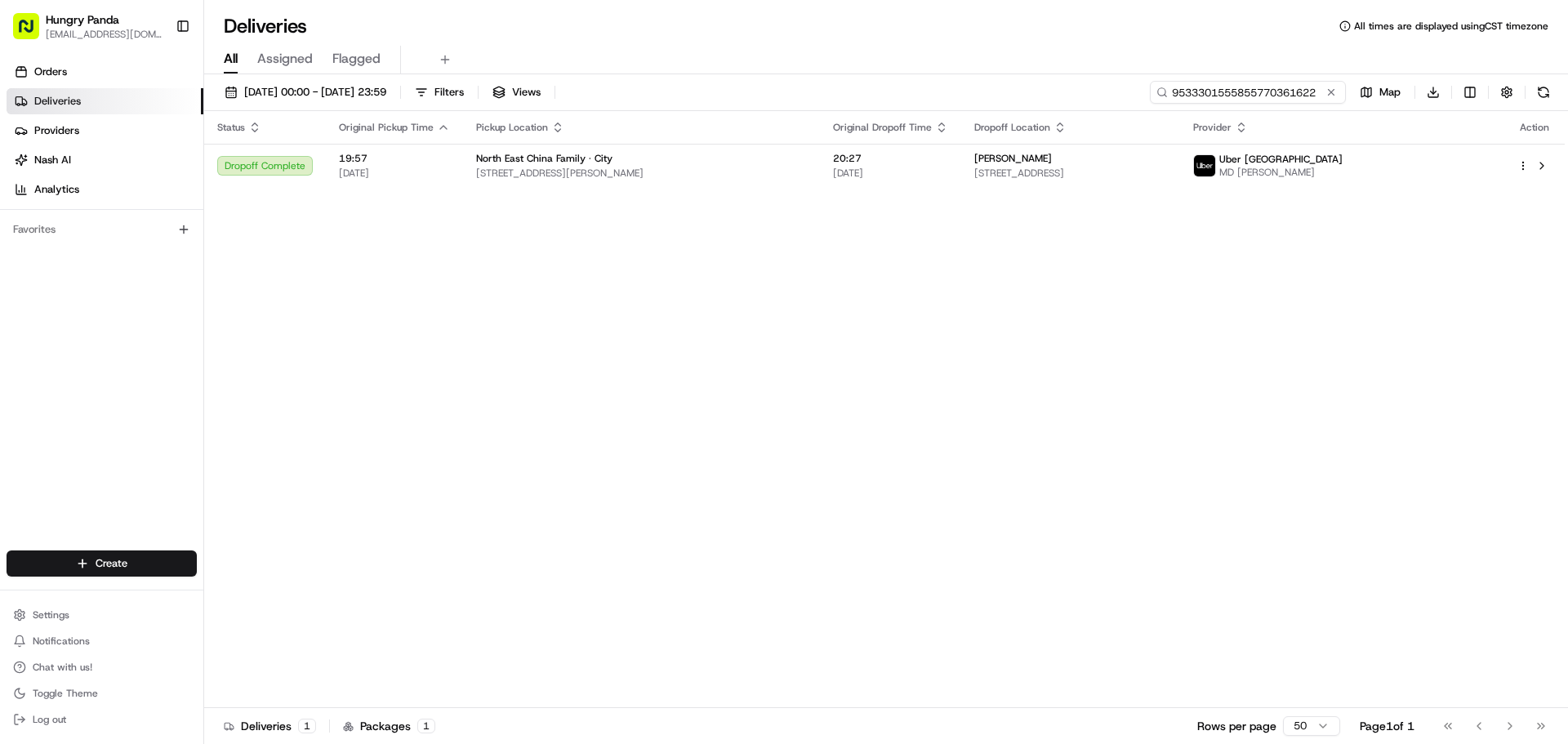
click at [1241, 86] on input "9533301555855770361622" at bounding box center [1248, 92] width 196 height 23
paste input "48493459650577334686"
type input "484934596505773346862"
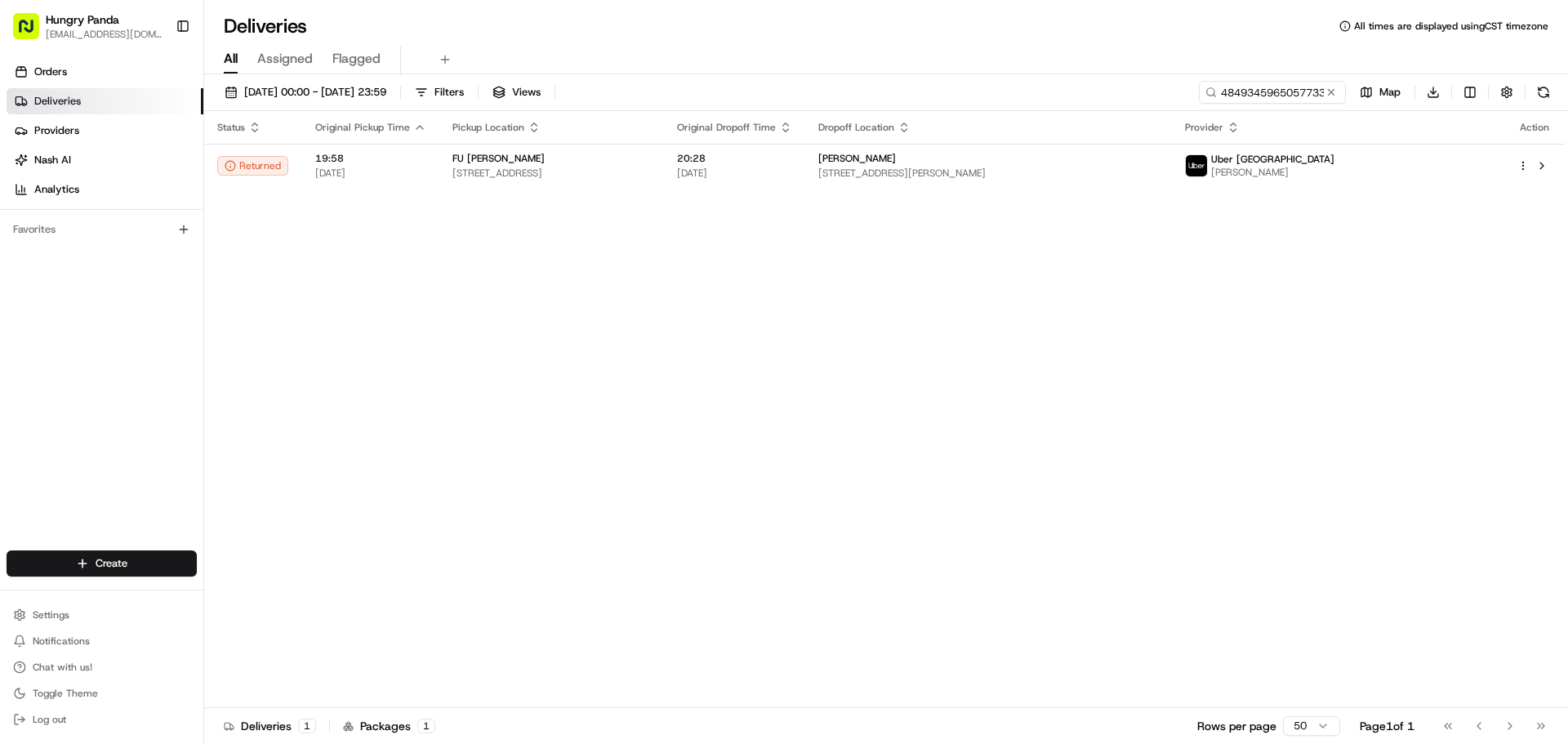
click at [708, 237] on div "Status Original Pickup Time Pickup Location Original Dropoff Time Dropoff Locat…" at bounding box center [884, 409] width 1361 height 597
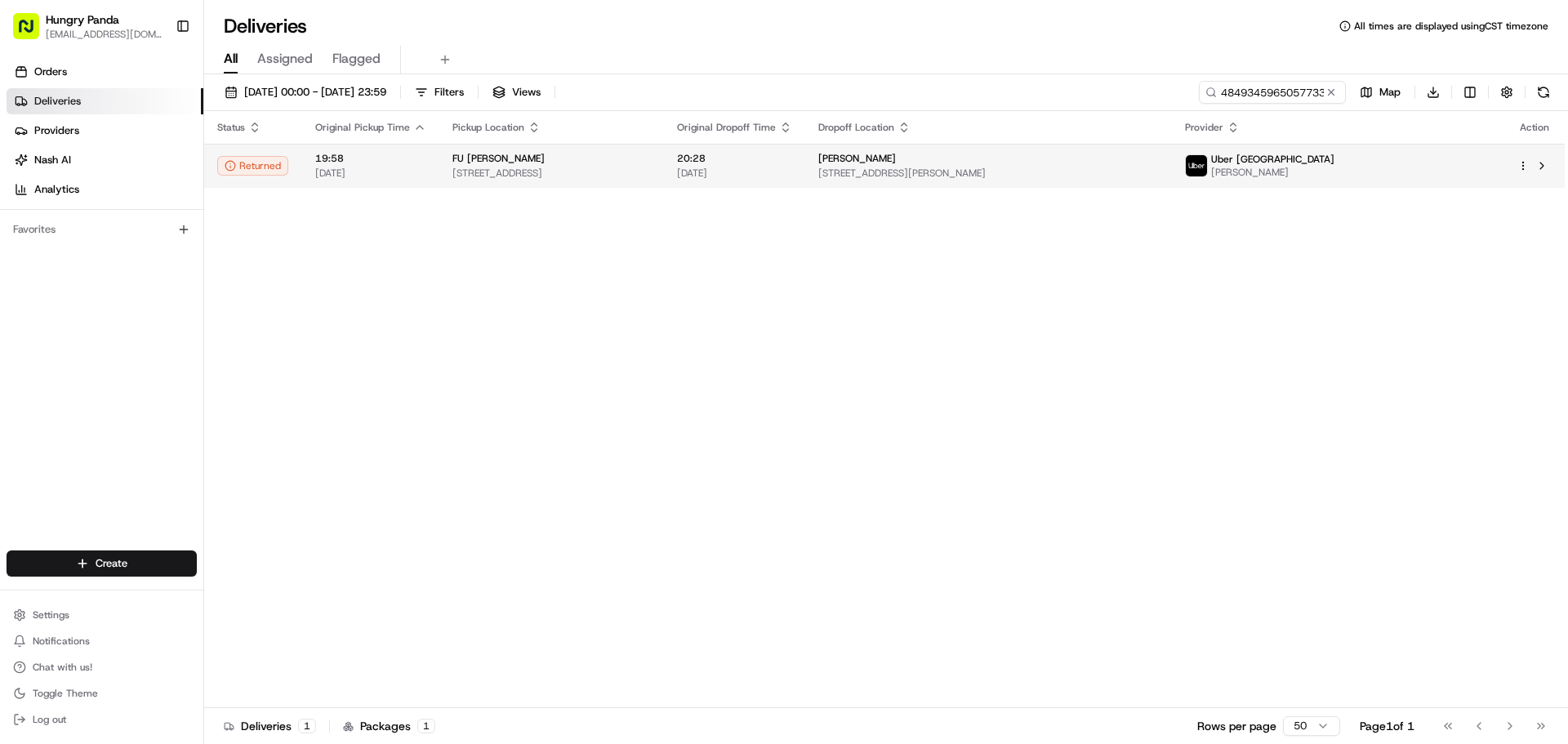
click at [650, 174] on span "[STREET_ADDRESS]" at bounding box center [551, 173] width 198 height 13
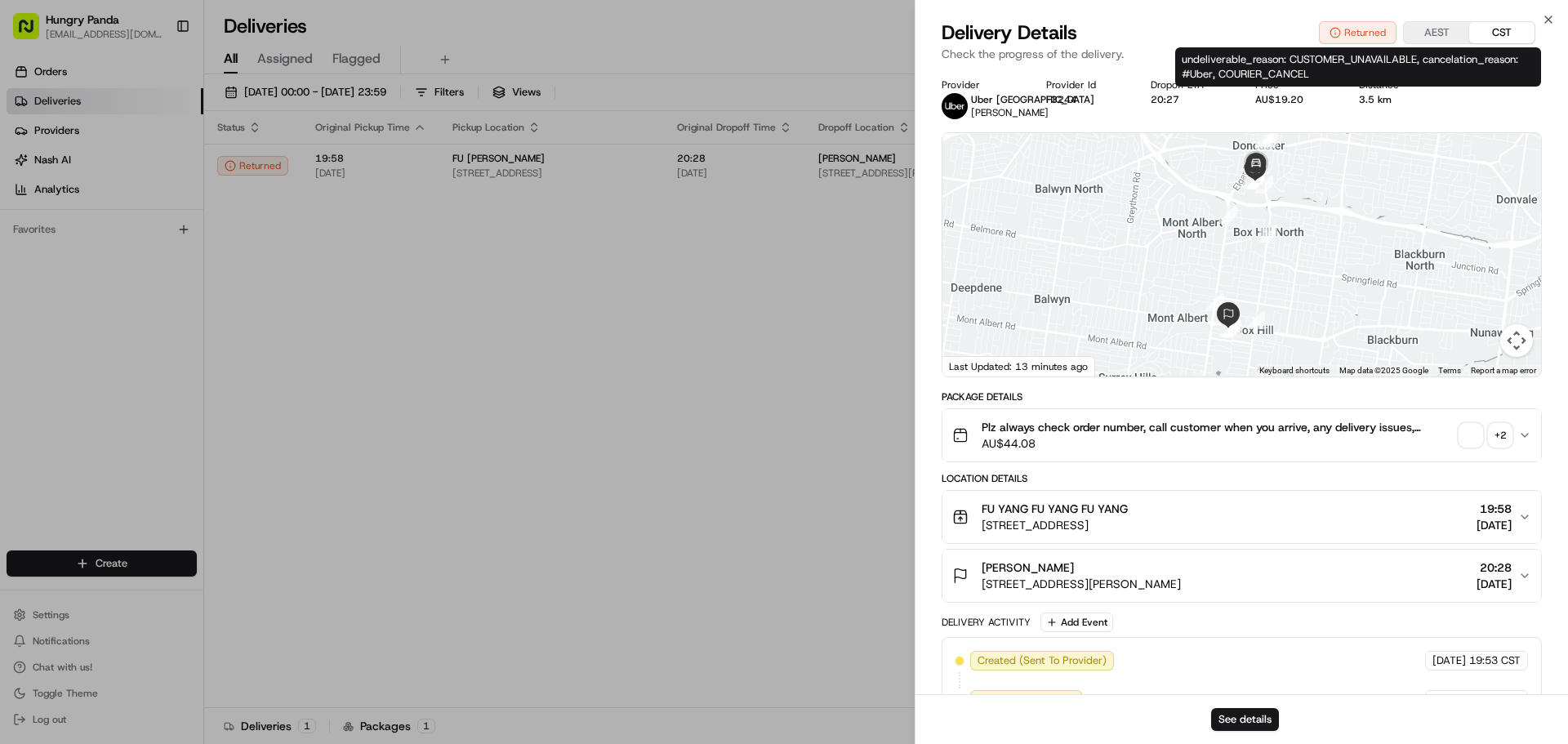
click at [1305, 66] on div "undeliverable_reason: CUSTOMER_UNAVAILABLE, cancelation_reason: #Uber, COURIER_…" at bounding box center [1357, 67] width 365 height 39
copy div "undeliverable_reason: CUSTOMER_UNAVAILABLE, cancelation_reason: #Uber, COURIER_…"
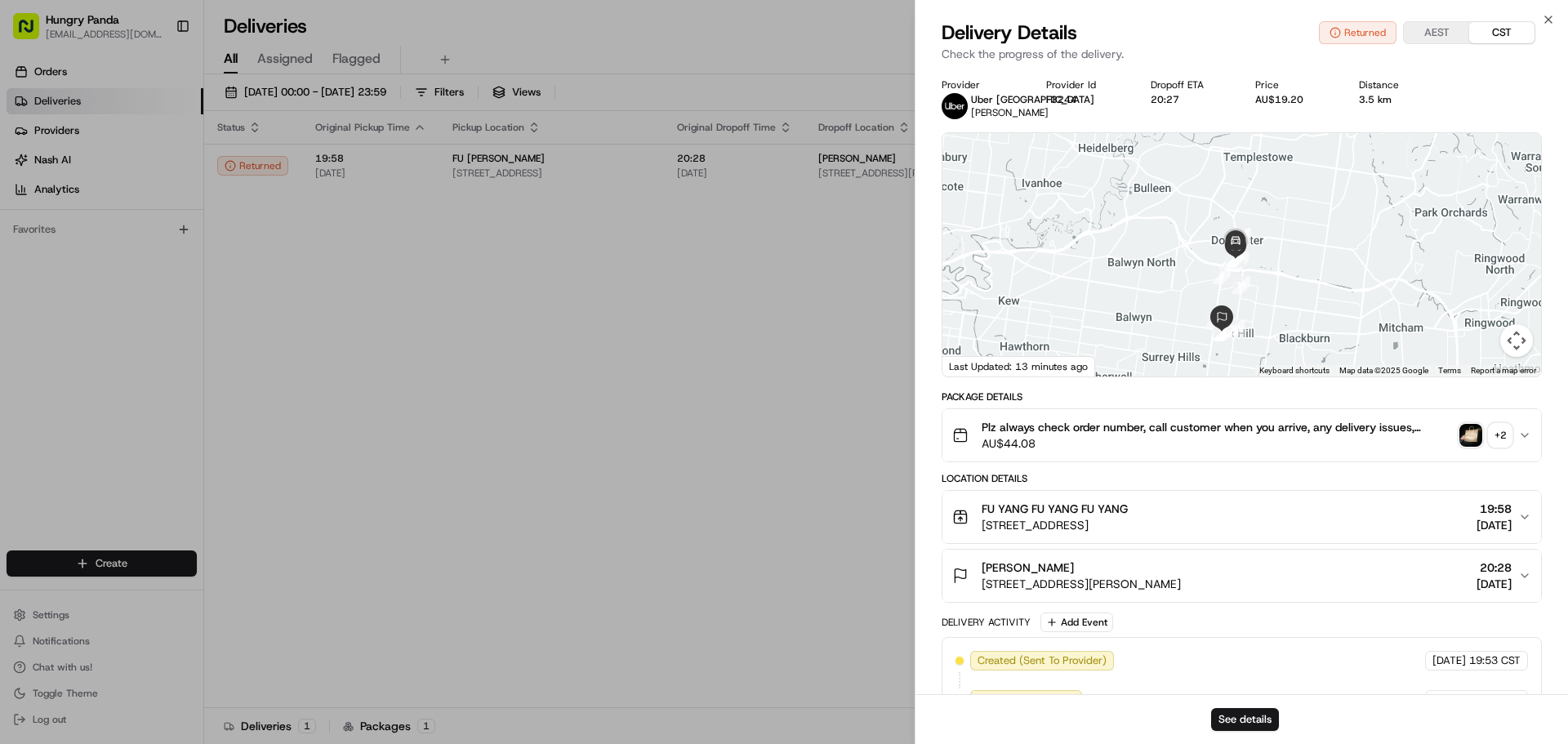
click at [1505, 426] on div "+ 2" at bounding box center [1500, 435] width 23 height 23
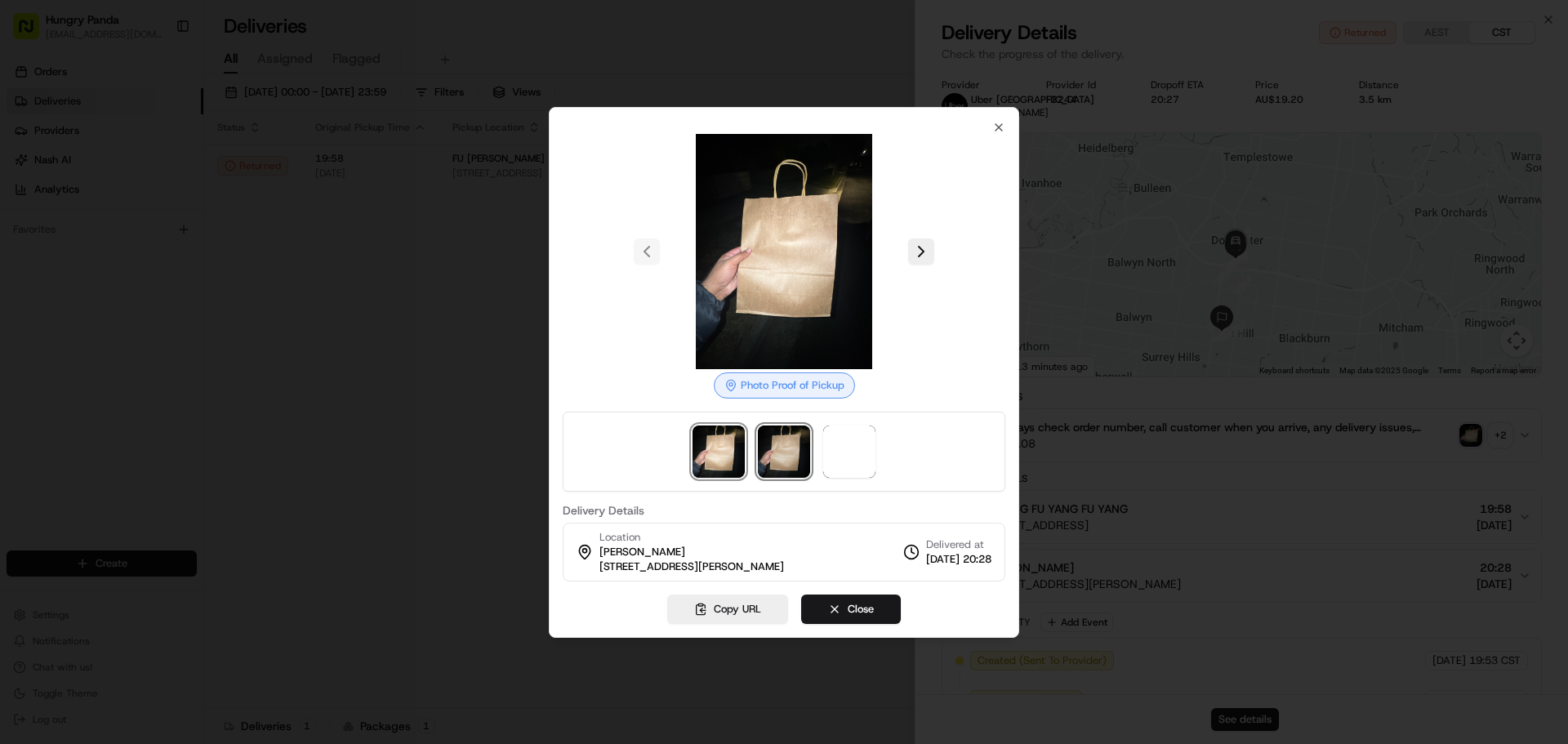
click at [787, 442] on img at bounding box center [784, 452] width 52 height 52
click at [839, 440] on span at bounding box center [849, 452] width 52 height 52
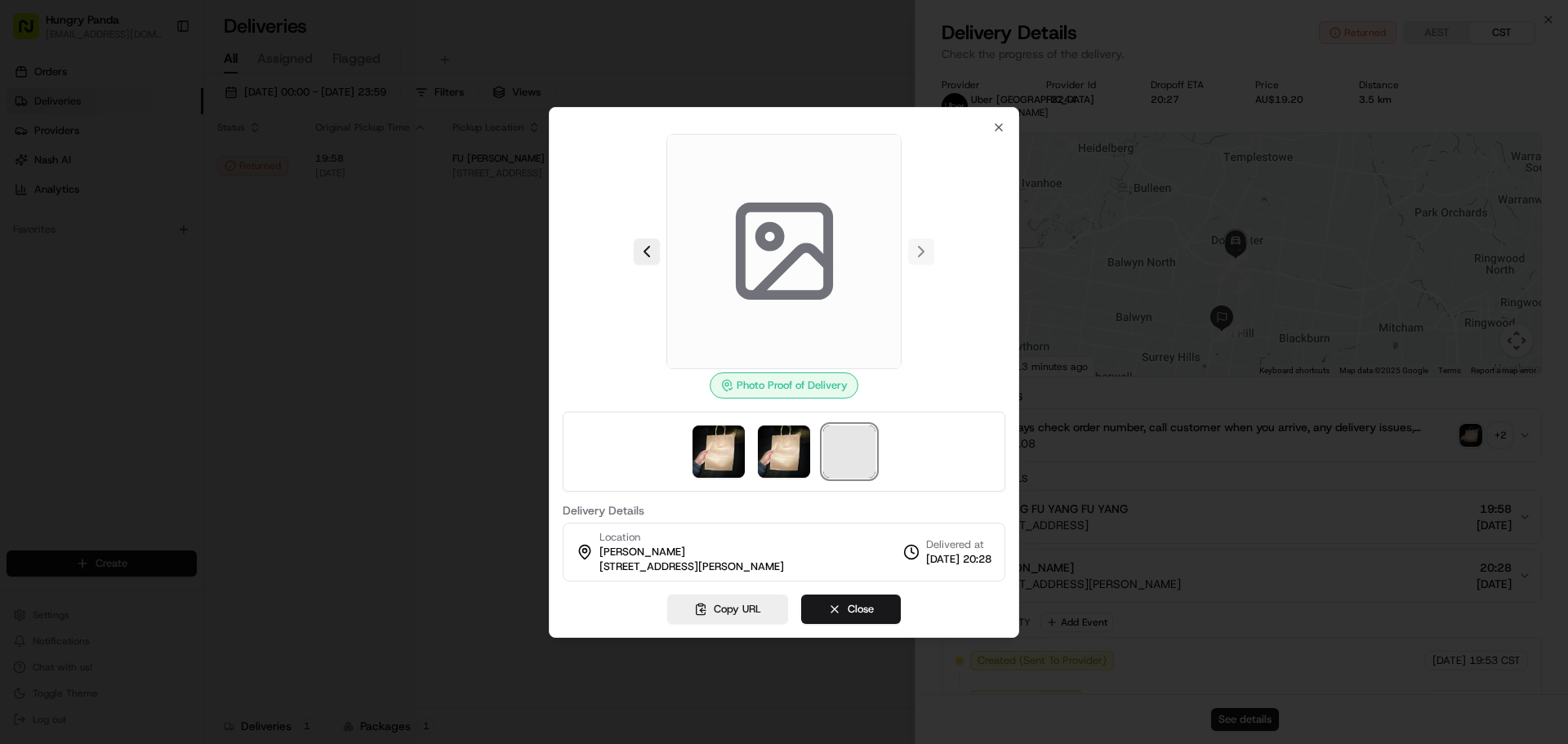
click at [839, 440] on span at bounding box center [849, 452] width 52 height 52
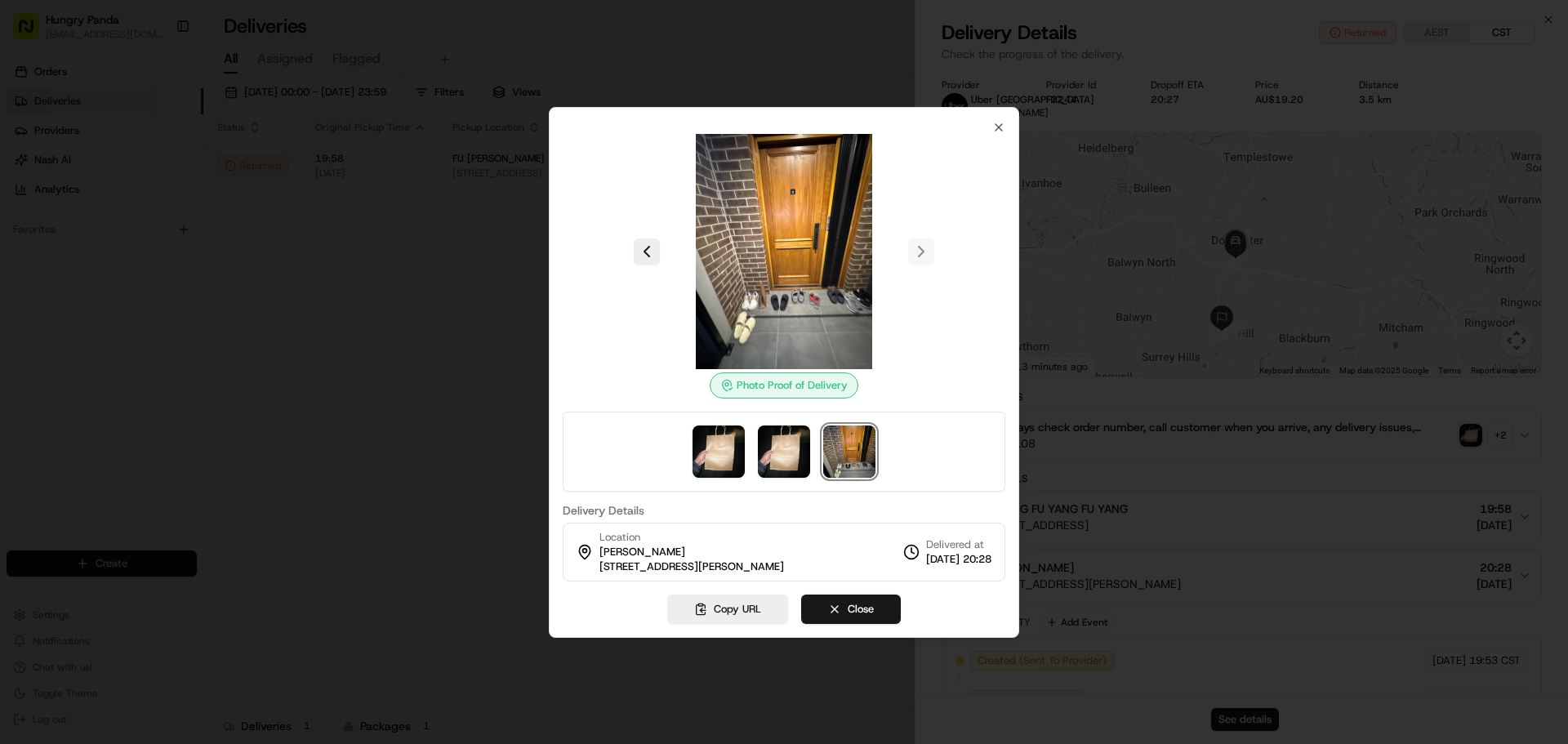
click at [795, 273] on img at bounding box center [784, 252] width 235 height 235
click at [490, 319] on div at bounding box center [784, 372] width 1568 height 744
